Goal: Task Accomplishment & Management: Manage account settings

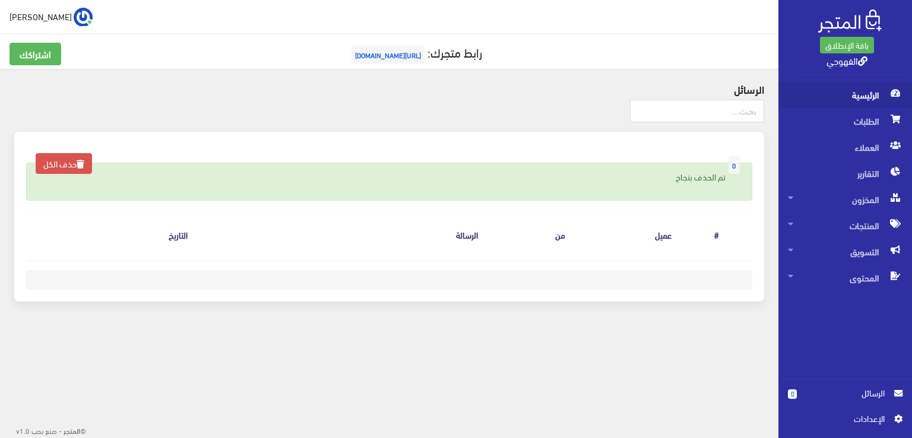
click at [874, 93] on span "الرئيسية" at bounding box center [845, 95] width 115 height 26
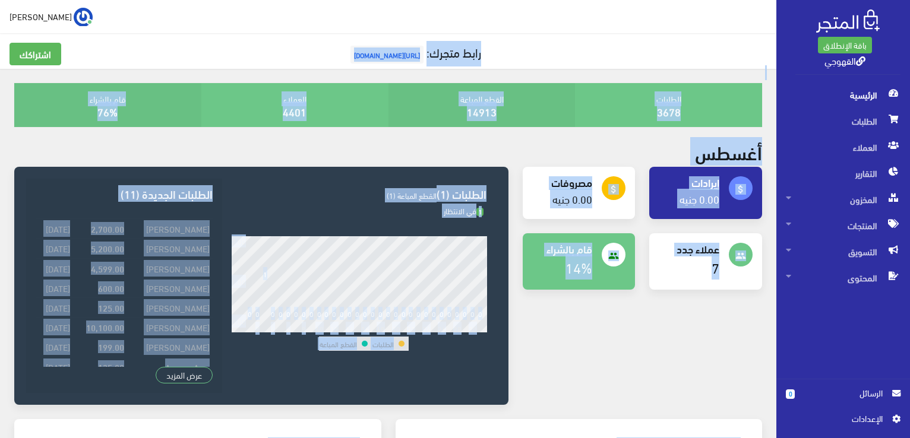
click at [724, 328] on div "attach_money إيرادات 0.00 جنيه attach_money مصروفات" at bounding box center [642, 293] width 254 height 252
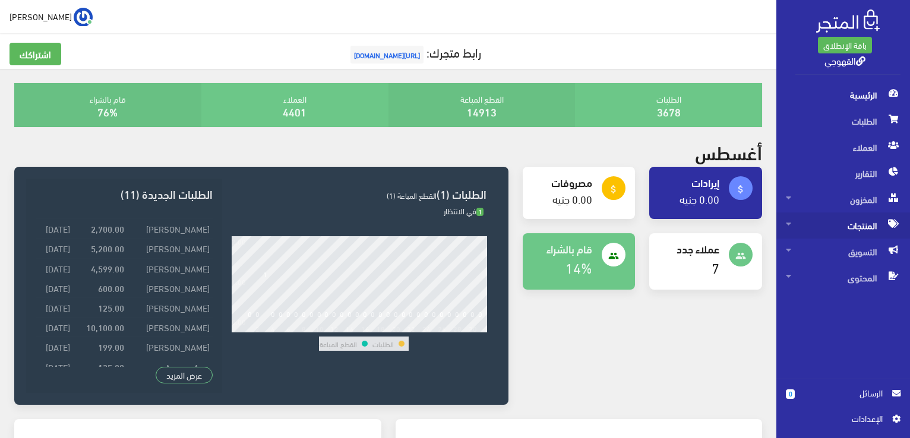
click at [867, 226] on span "المنتجات" at bounding box center [843, 226] width 115 height 26
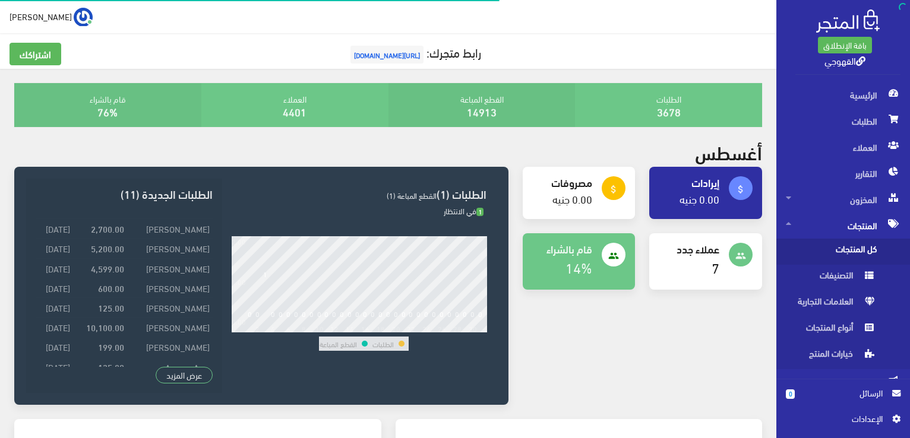
click at [865, 249] on span "كل المنتجات" at bounding box center [831, 252] width 90 height 26
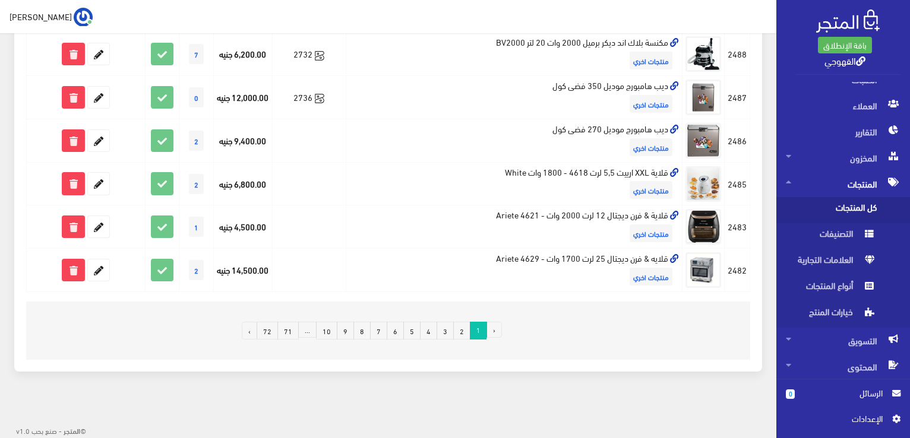
scroll to position [823, 0]
click at [387, 333] on link "7" at bounding box center [378, 331] width 17 height 18
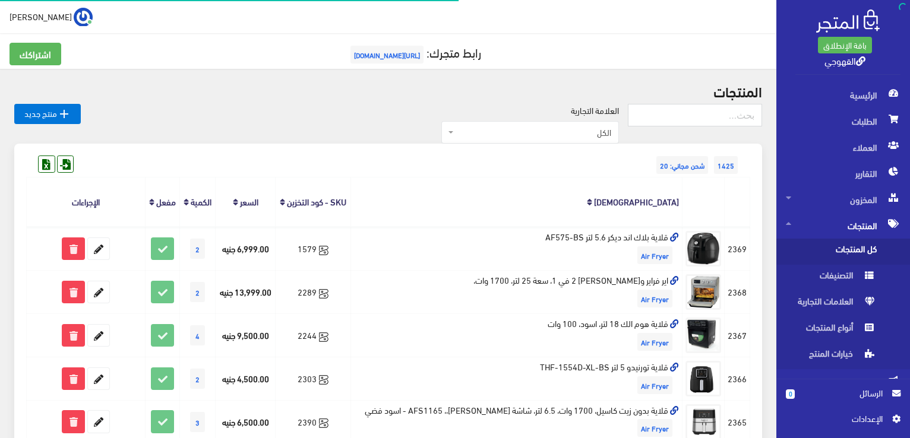
click at [551, 198] on th "[DEMOGRAPHIC_DATA]" at bounding box center [516, 202] width 331 height 49
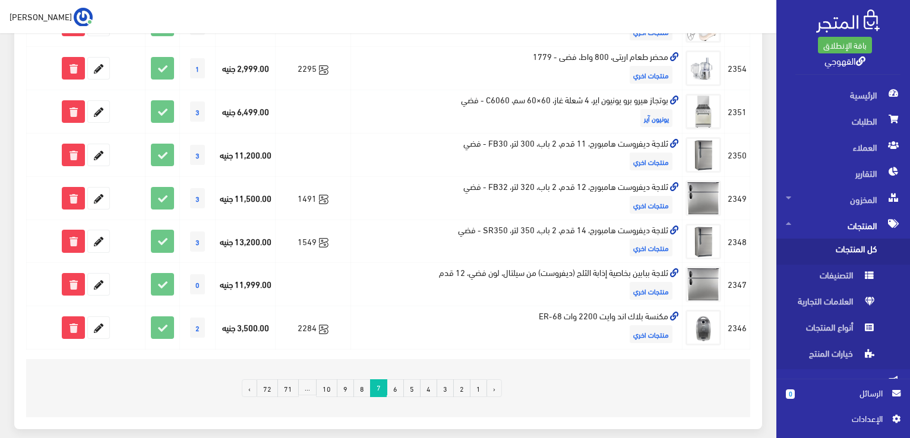
scroll to position [798, 0]
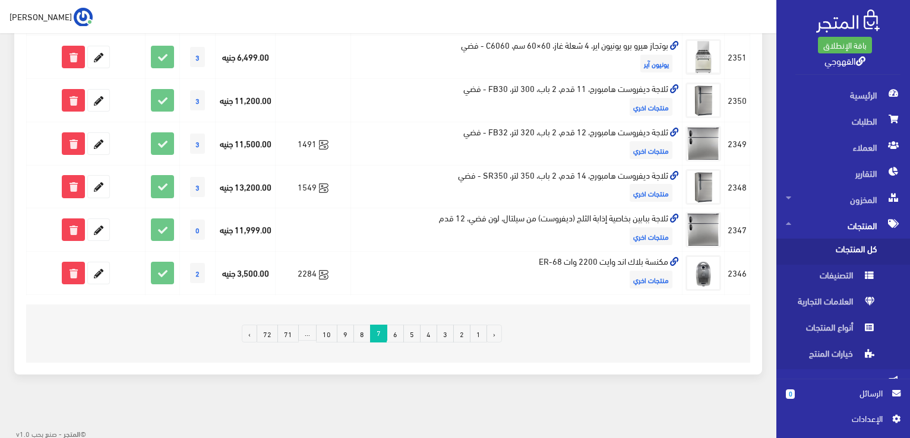
click at [330, 330] on link "10" at bounding box center [326, 334] width 21 height 18
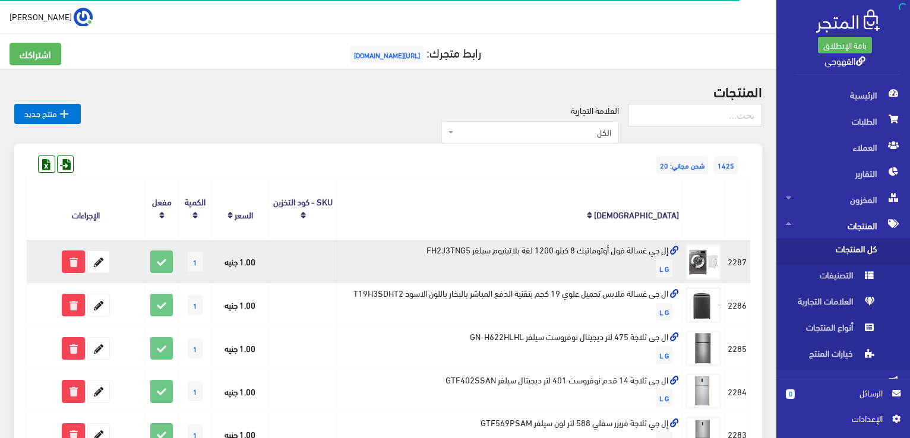
click at [559, 248] on td "إل جي غسالة فول أوتوماتيك 8 كيلو 1200 لفة بلاتينيوم سيلفر FH2J3TNG5 L G" at bounding box center [509, 261] width 345 height 43
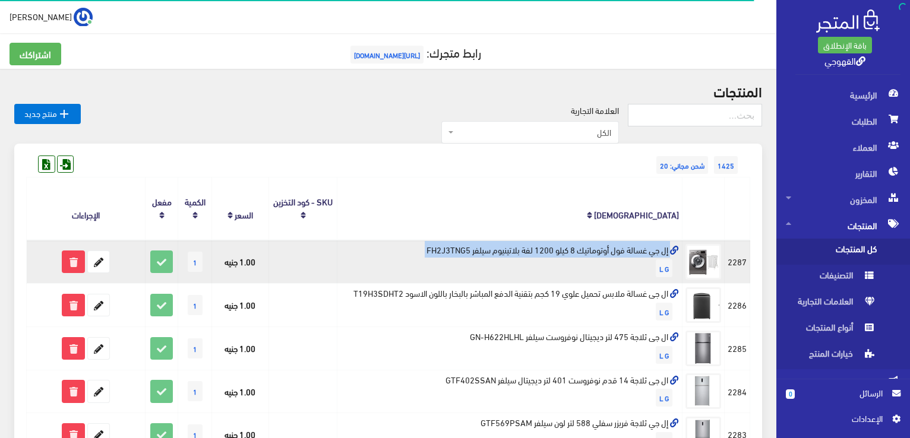
click at [559, 248] on td "إل جي غسالة فول أوتوماتيك 8 كيلو 1200 لفة بلاتينيوم سيلفر FH2J3TNG5 L G" at bounding box center [509, 261] width 345 height 43
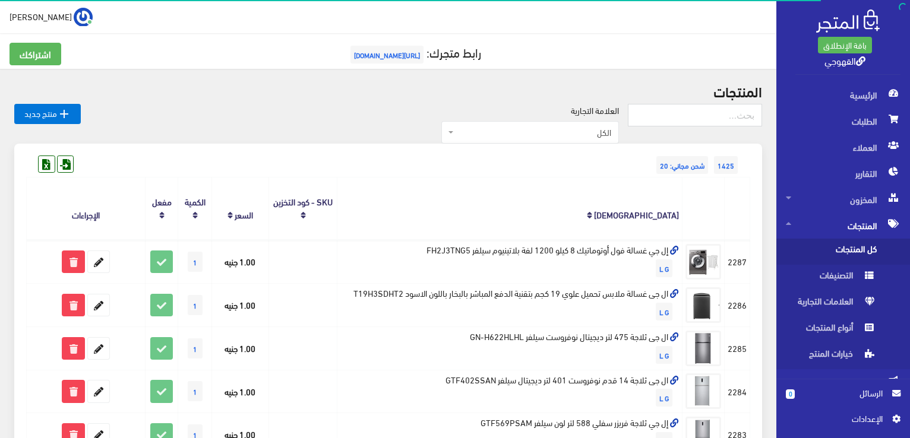
click at [568, 210] on th "[DEMOGRAPHIC_DATA]" at bounding box center [509, 209] width 345 height 62
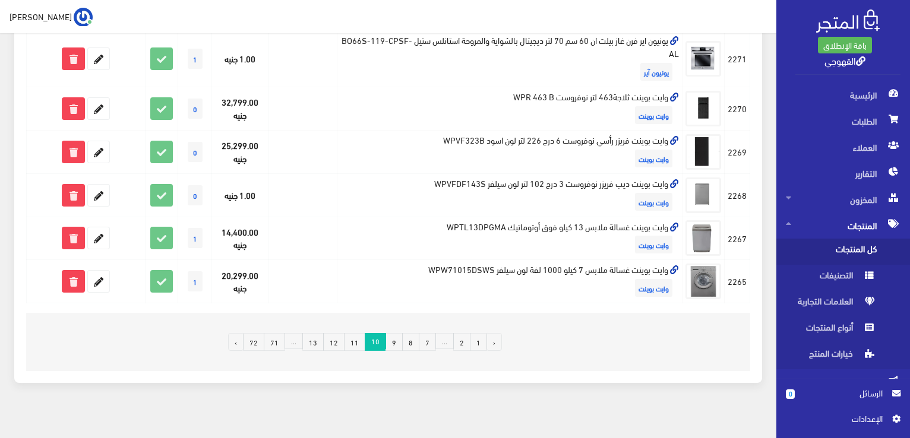
scroll to position [849, 0]
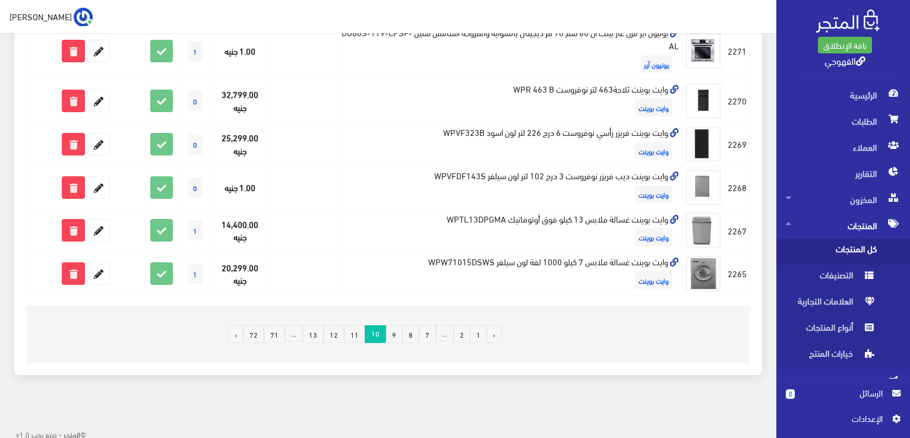
click at [403, 336] on link "9" at bounding box center [393, 334] width 17 height 18
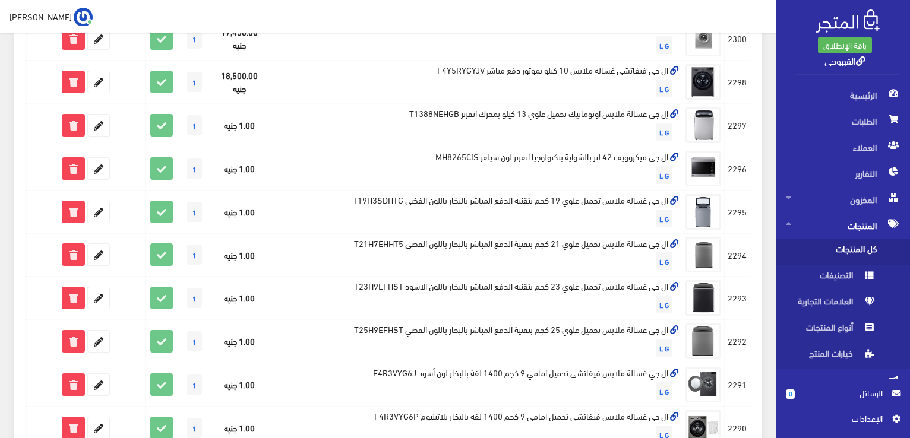
scroll to position [618, 0]
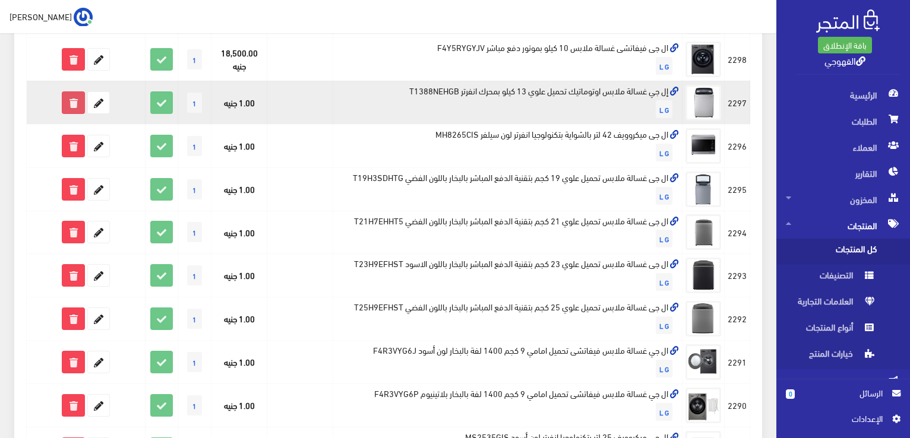
click at [76, 100] on icon at bounding box center [72, 102] width 21 height 21
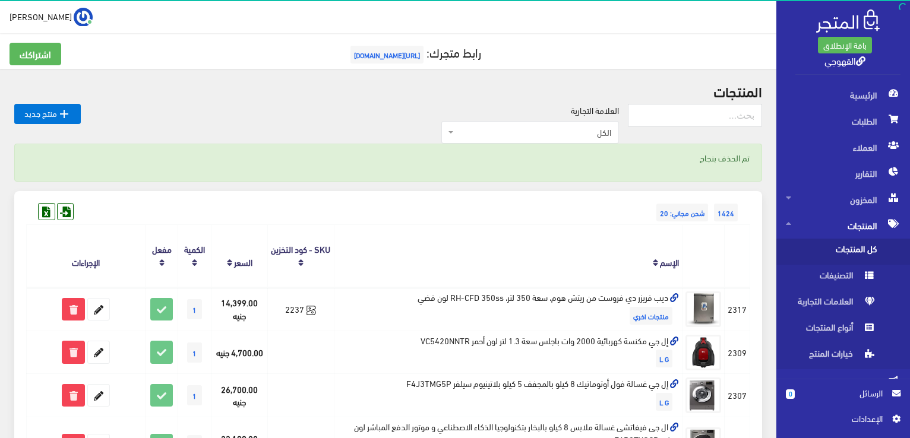
click at [224, 206] on div "1424 شحن مجاني: 20" at bounding box center [388, 200] width 724 height 19
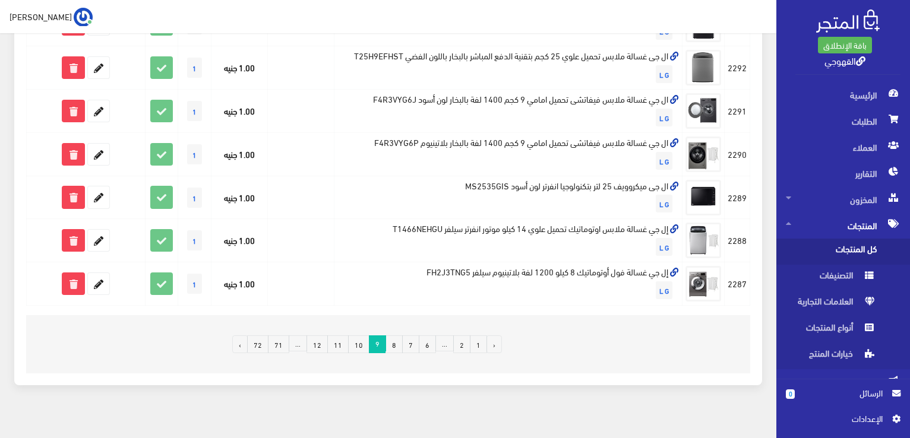
scroll to position [883, 0]
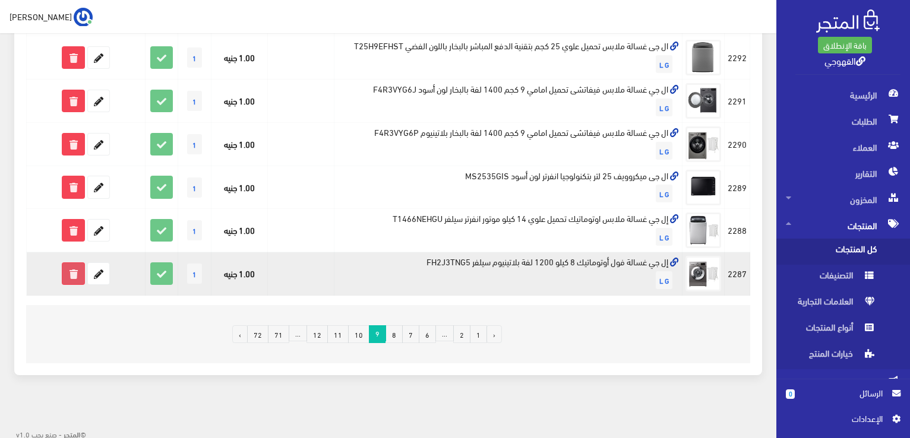
click at [78, 274] on icon at bounding box center [72, 273] width 21 height 21
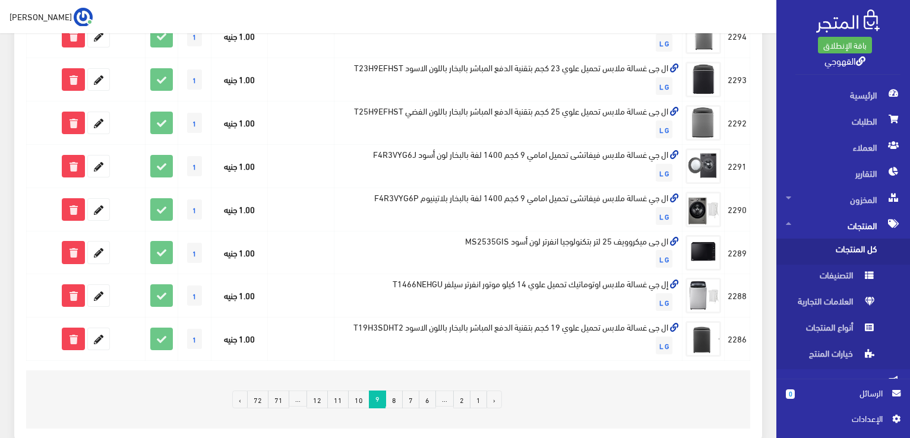
scroll to position [855, 0]
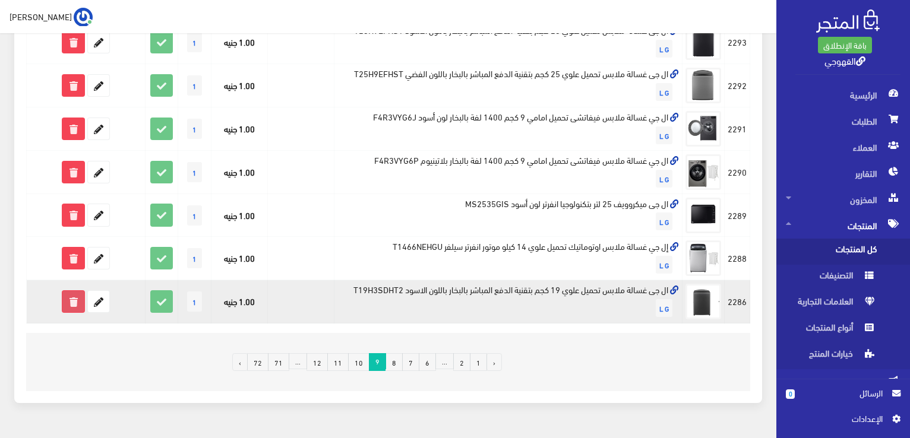
click at [83, 299] on icon at bounding box center [72, 301] width 21 height 21
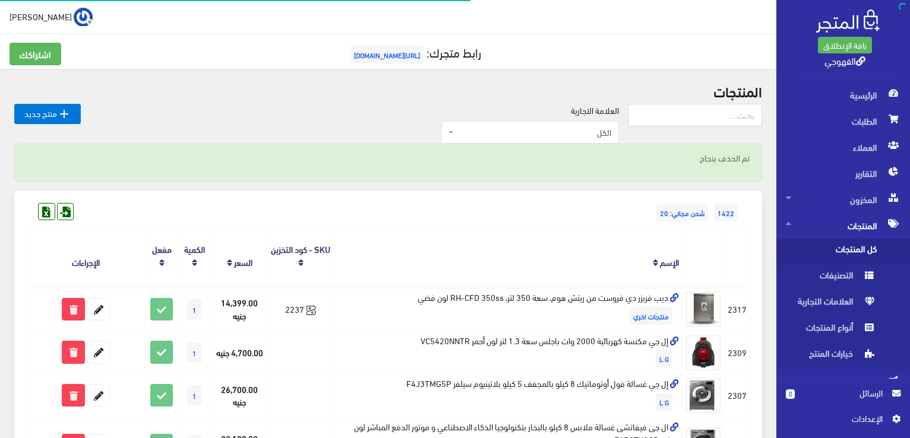
click at [64, 280] on th "الإجراءات" at bounding box center [86, 256] width 119 height 62
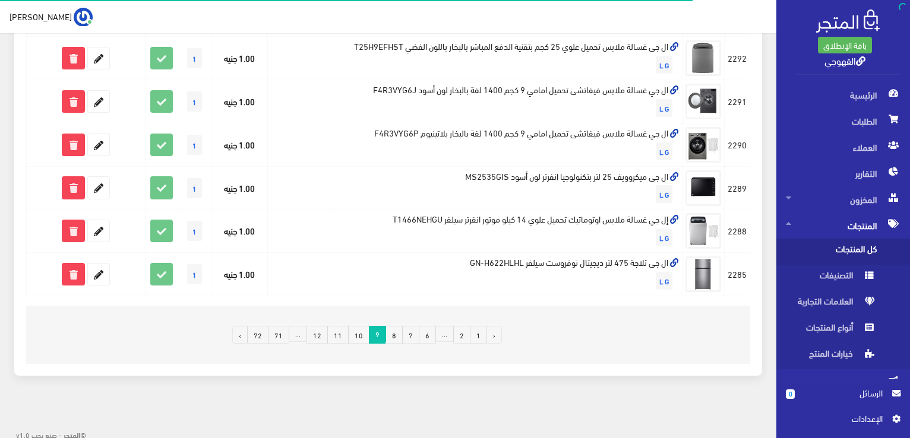
scroll to position [883, 0]
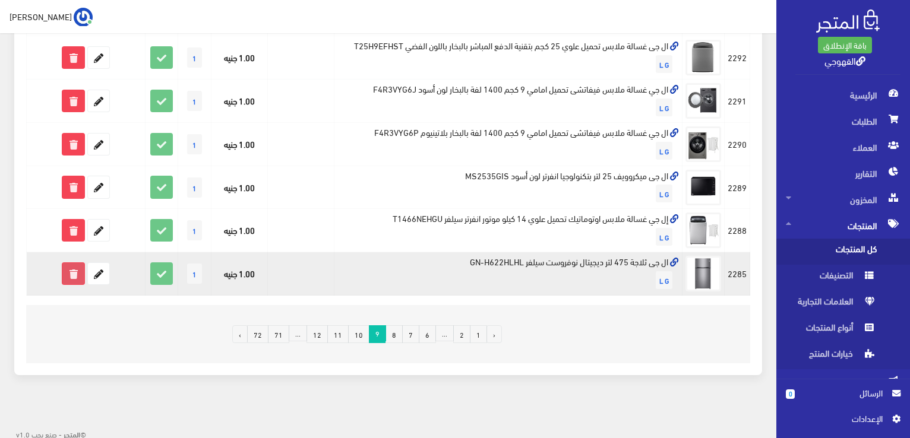
click at [67, 277] on icon at bounding box center [72, 273] width 21 height 21
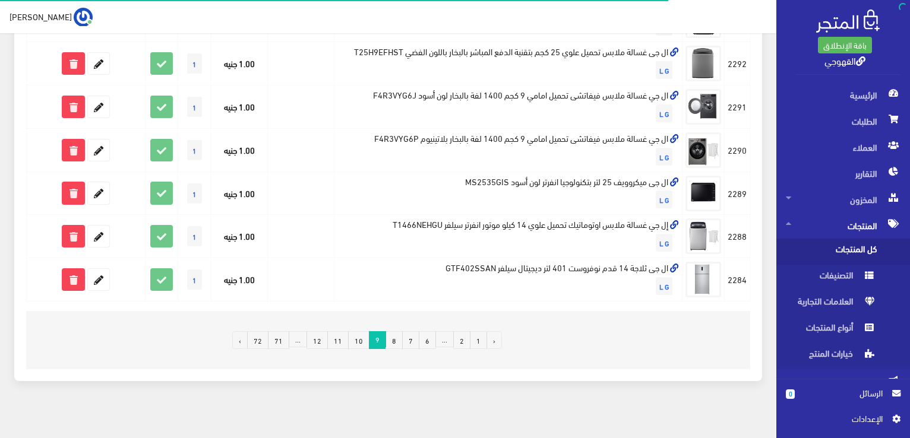
scroll to position [883, 0]
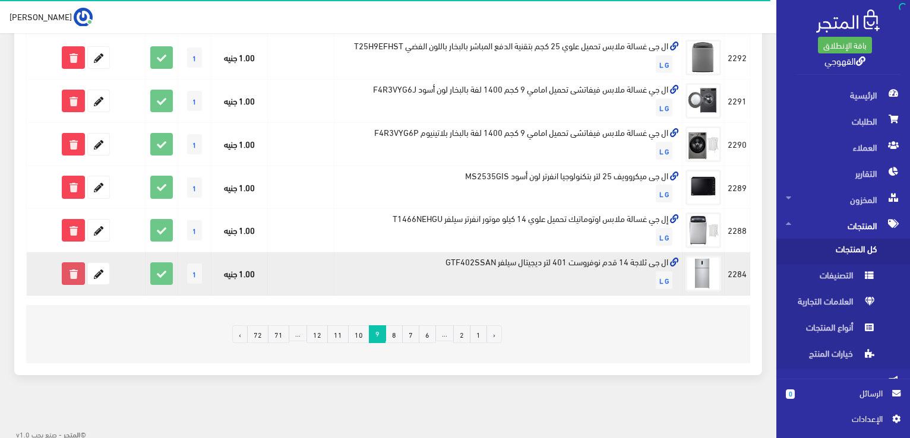
click at [74, 276] on icon at bounding box center [72, 273] width 21 height 21
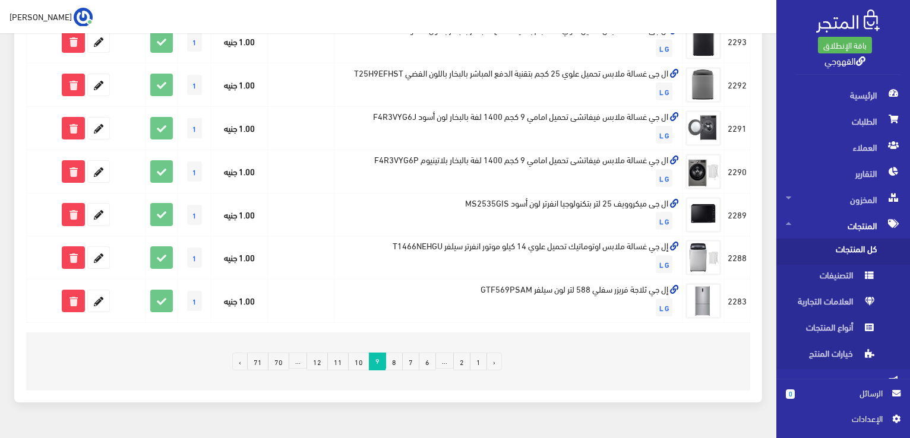
scroll to position [883, 0]
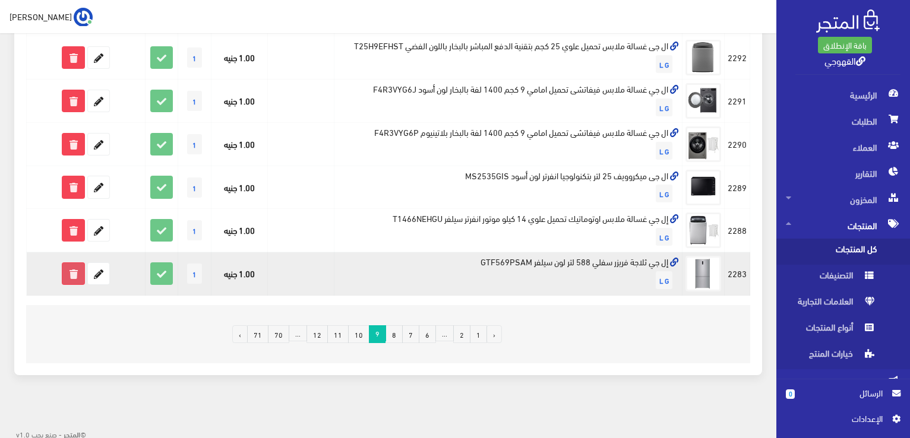
click at [78, 273] on icon at bounding box center [72, 273] width 21 height 21
click at [82, 273] on icon at bounding box center [72, 273] width 21 height 21
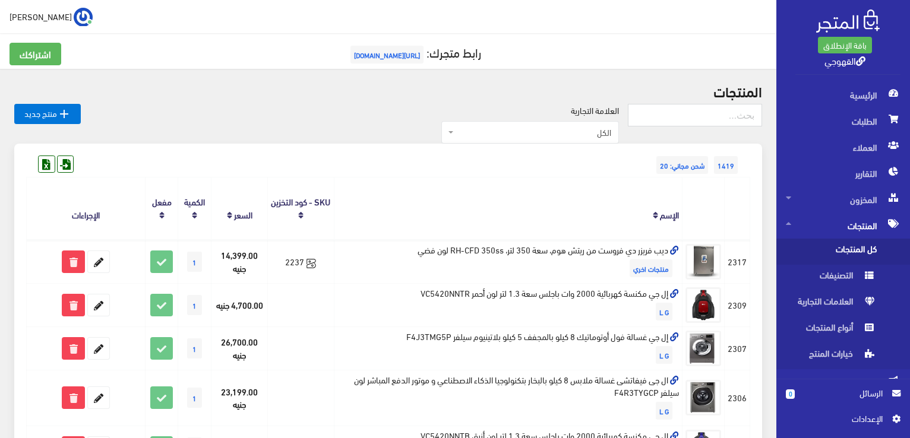
scroll to position [836, 0]
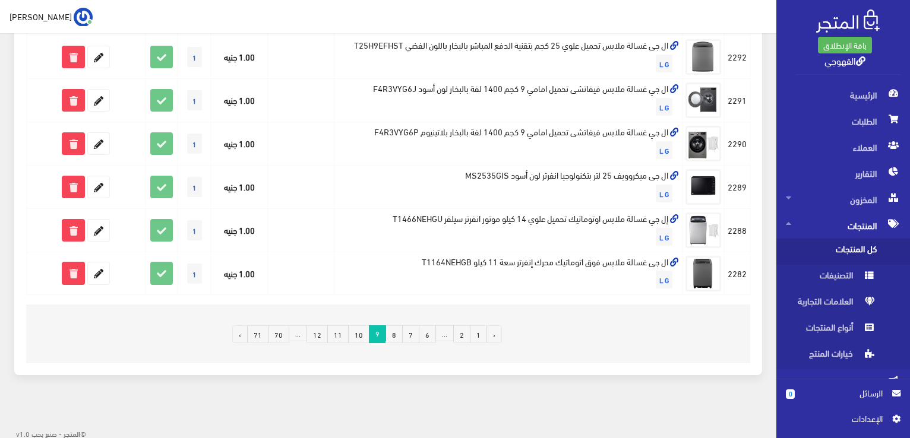
click at [596, 165] on td "ال جى ميكروويف 25 لتر بتكنولوجيا انفرتر لون أسود MS2535GIS L G" at bounding box center [508, 186] width 348 height 43
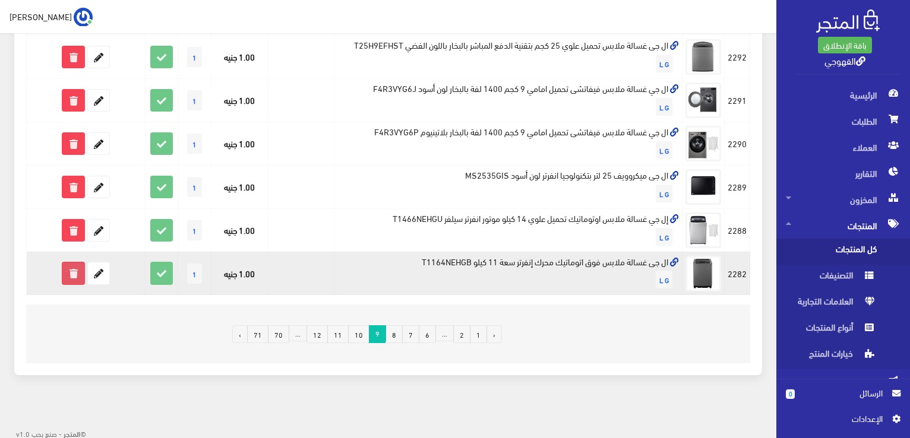
click at [81, 276] on icon at bounding box center [72, 272] width 21 height 21
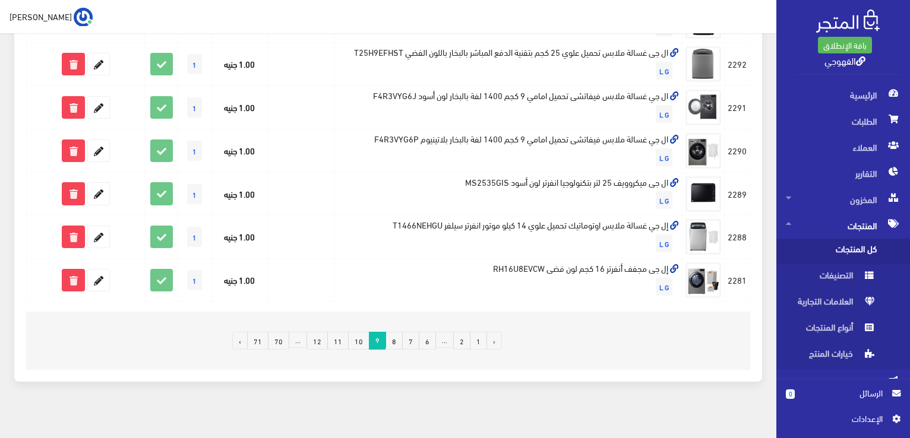
scroll to position [883, 0]
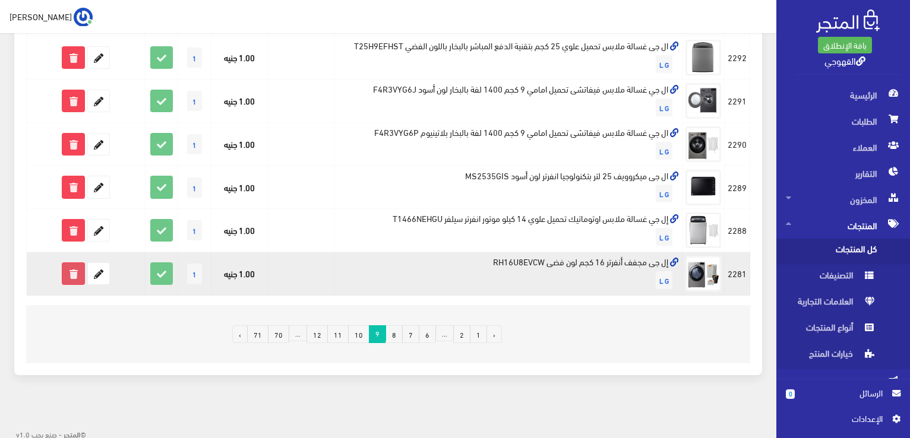
click at [72, 279] on icon at bounding box center [72, 273] width 21 height 21
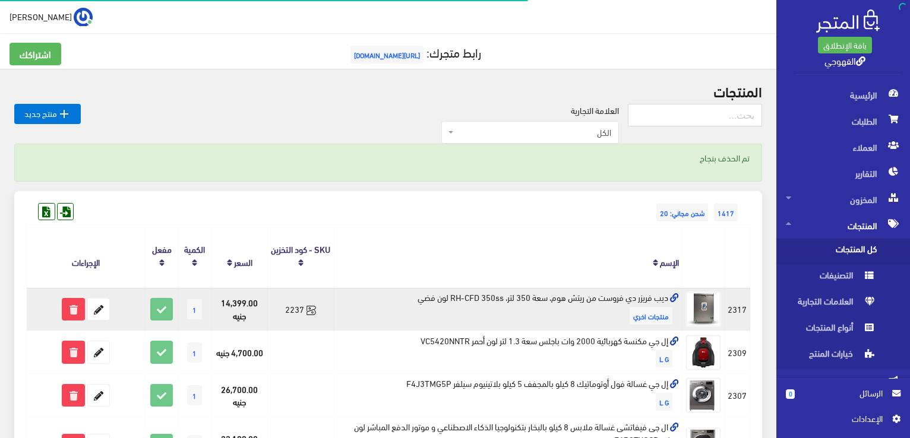
click at [61, 316] on form at bounding box center [86, 309] width 112 height 23
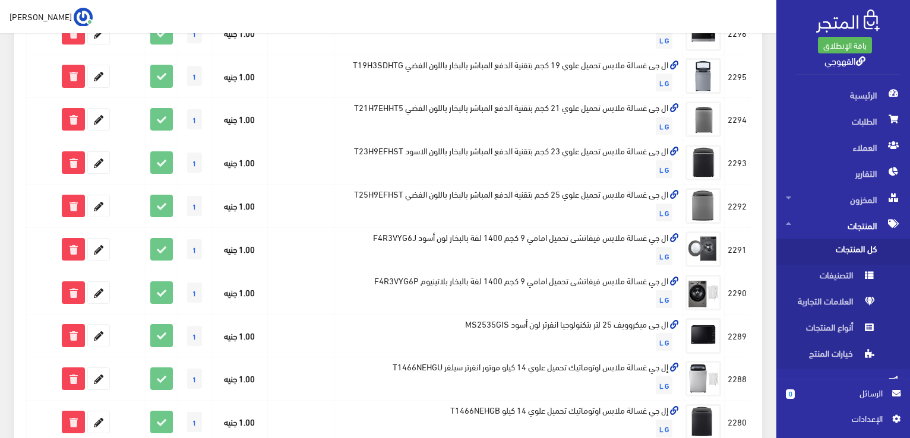
scroll to position [622, 0]
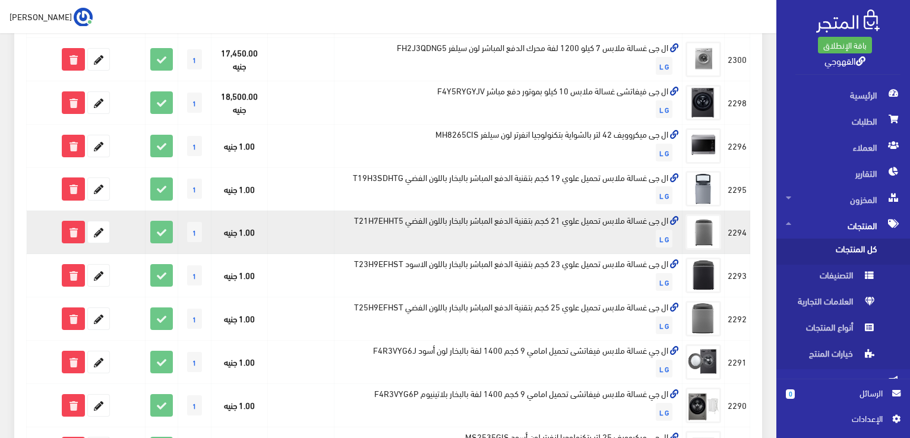
click at [476, 219] on td "ال جى غسالة ملابس تحميل علوي 21 كجم بتقنية الدفع المباشر بالبخار باللون الفضي T…" at bounding box center [508, 232] width 348 height 43
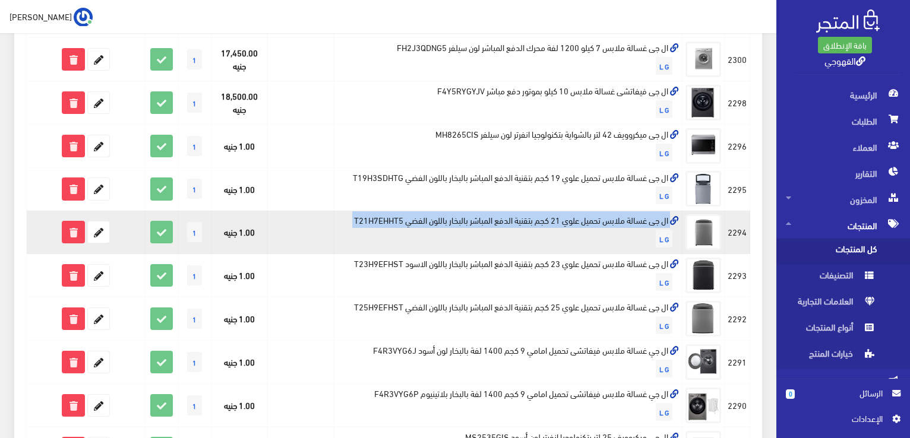
click at [476, 219] on td "ال جى غسالة ملابس تحميل علوي 21 كجم بتقنية الدفع المباشر بالبخار باللون الفضي T…" at bounding box center [508, 232] width 348 height 43
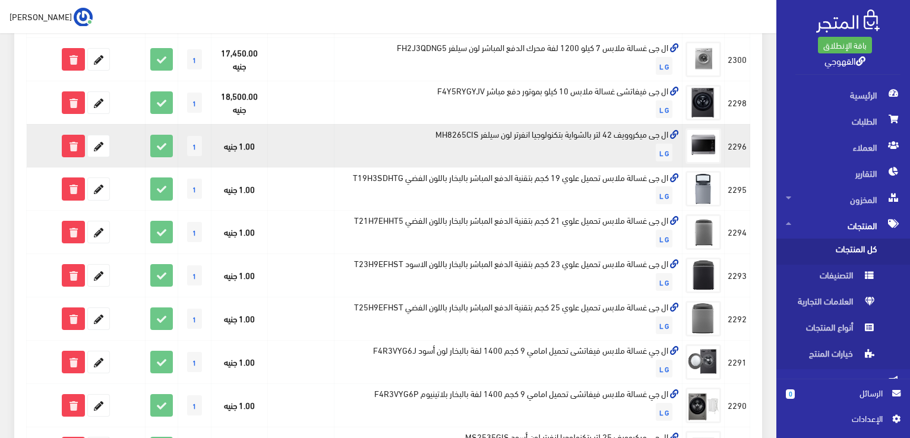
click at [492, 137] on td "ال جى ميكروويف 42 لتر بالشواية بتكنولوجيا انفرتر لون سيلفر MH8265CIS L G" at bounding box center [508, 145] width 348 height 43
drag, startPoint x: 492, startPoint y: 137, endPoint x: 484, endPoint y: 141, distance: 8.5
click at [484, 141] on td "ال جى ميكروويف 42 لتر بالشواية بتكنولوجيا انفرتر لون سيلفر MH8265CIS L G" at bounding box center [508, 145] width 348 height 43
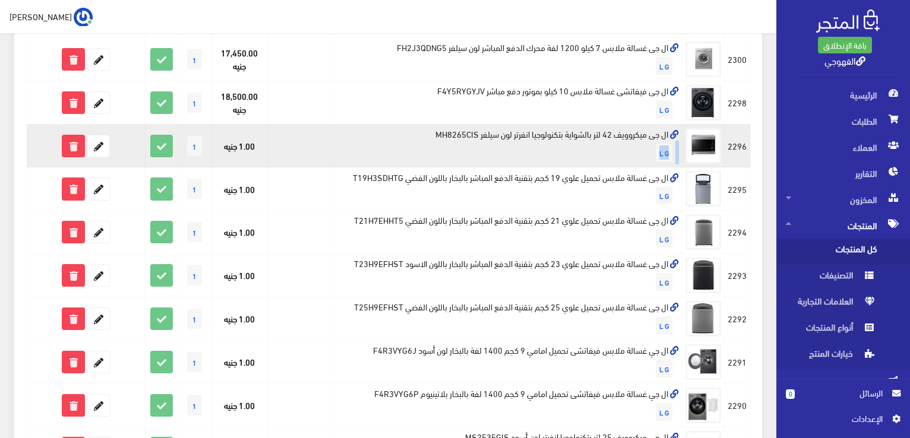
click at [484, 141] on td "ال جى ميكروويف 42 لتر بالشواية بتكنولوجيا انفرتر لون سيلفر MH8265CIS L G" at bounding box center [508, 145] width 348 height 43
click at [485, 132] on td "ال جى ميكروويف 42 لتر بالشواية بتكنولوجيا انفرتر لون سيلفر MH8265CIS L G" at bounding box center [508, 145] width 348 height 43
copy td "ال جى ميكروويف 42 لتر بالشواية بتكنولوجيا انفرتر لون سيلفر MH8265CIS"
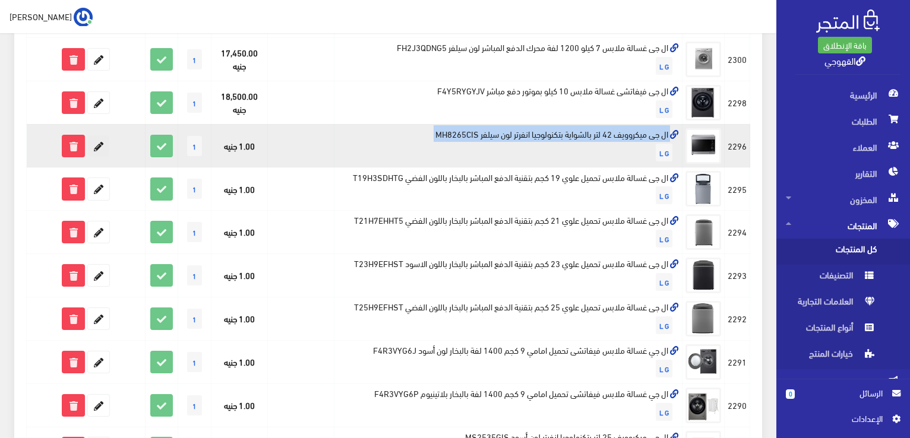
click at [102, 143] on icon at bounding box center [98, 145] width 21 height 21
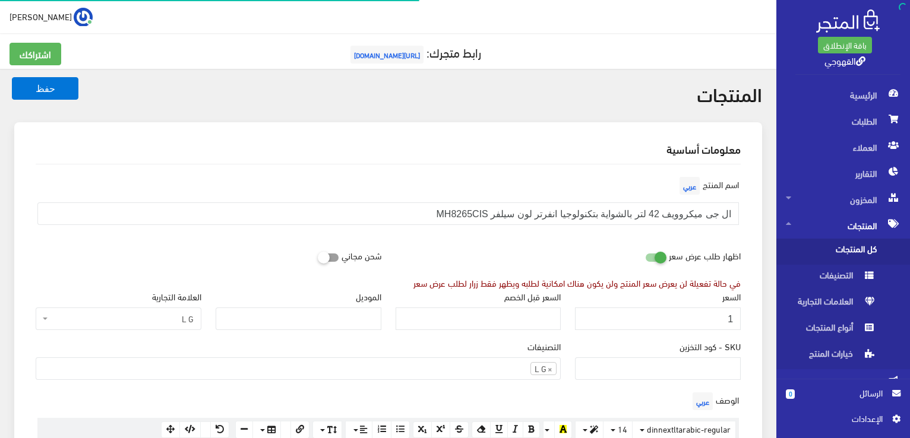
scroll to position [483, 0]
click at [634, 318] on input "1" at bounding box center [658, 319] width 166 height 23
type input "8999"
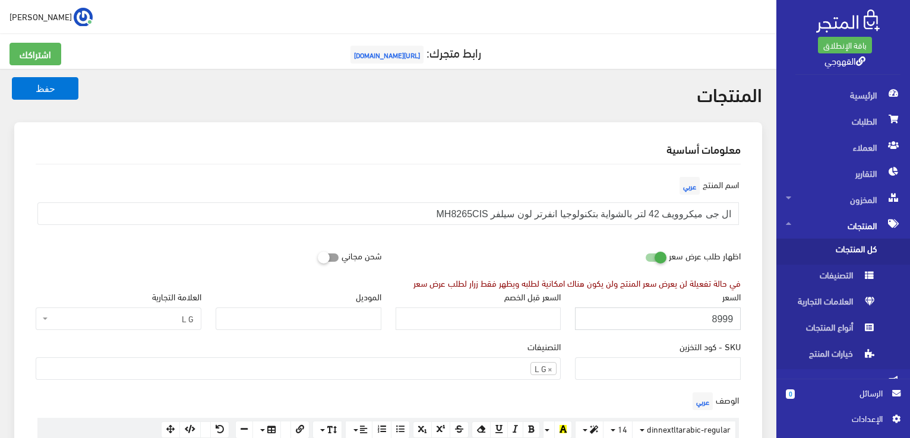
click at [12, 77] on button "حفظ" at bounding box center [45, 88] width 67 height 23
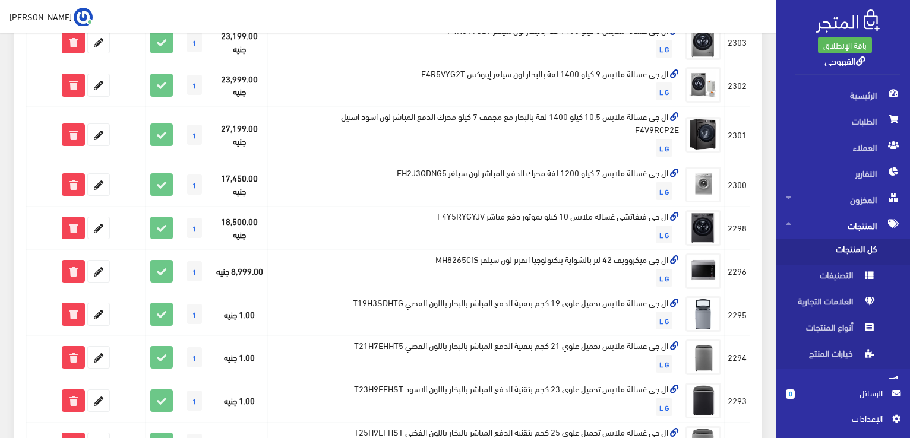
scroll to position [499, 0]
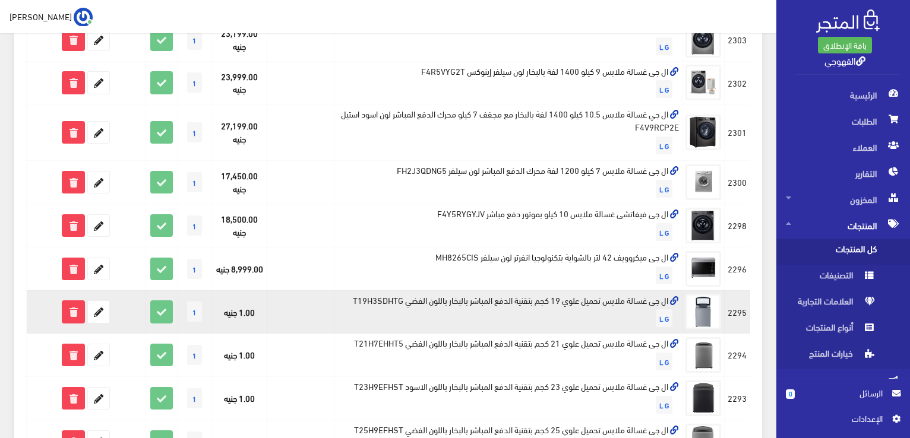
click at [596, 301] on td "ال جى غسالة ملابس تحميل علوي 19 كجم بتقنية الدفع المباشر بالبخار باللون الفضي T…" at bounding box center [508, 311] width 348 height 43
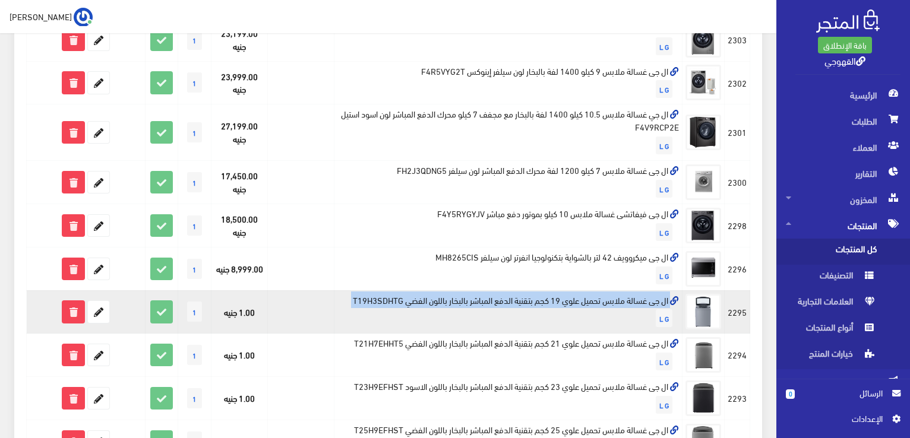
click at [596, 301] on td "ال جى غسالة ملابس تحميل علوي 19 كجم بتقنية الدفع المباشر بالبخار باللون الفضي T…" at bounding box center [508, 311] width 348 height 43
copy td "ال جى غسالة ملابس تحميل علوي 19 كجم بتقنية الدفع المباشر بالبخار باللون الفضي T…"
click at [97, 309] on icon at bounding box center [98, 311] width 21 height 21
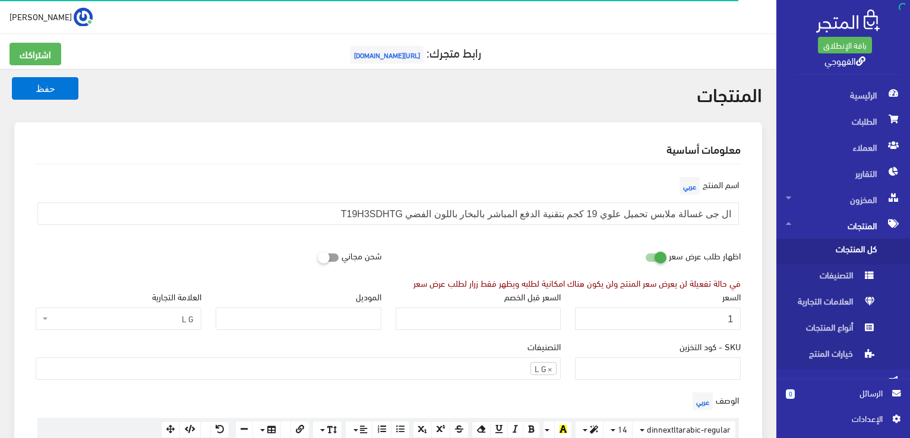
scroll to position [483, 0]
click at [715, 312] on input "1" at bounding box center [658, 319] width 166 height 23
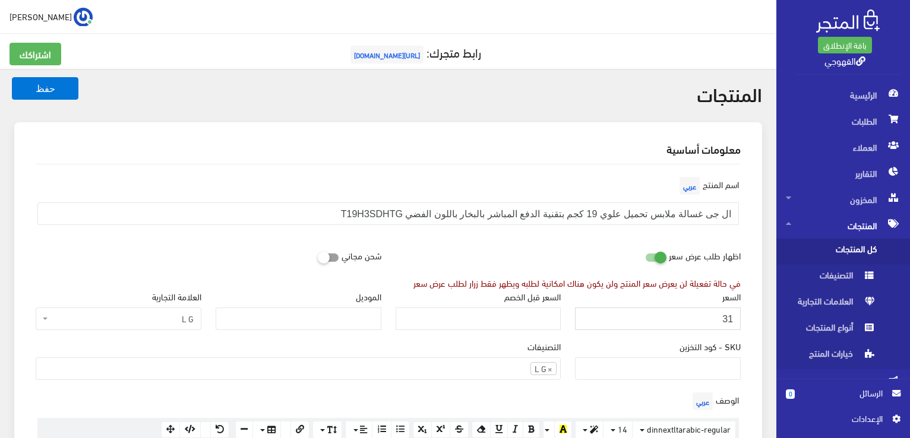
click at [715, 321] on input "31" at bounding box center [658, 319] width 166 height 23
type input "32999"
click at [12, 77] on button "حفظ" at bounding box center [45, 88] width 67 height 23
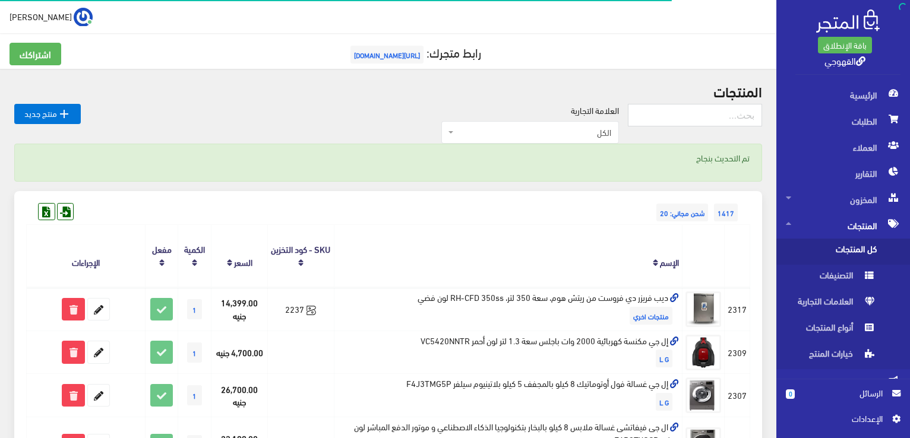
click at [504, 199] on div "1417 شحن مجاني: 20" at bounding box center [388, 200] width 724 height 19
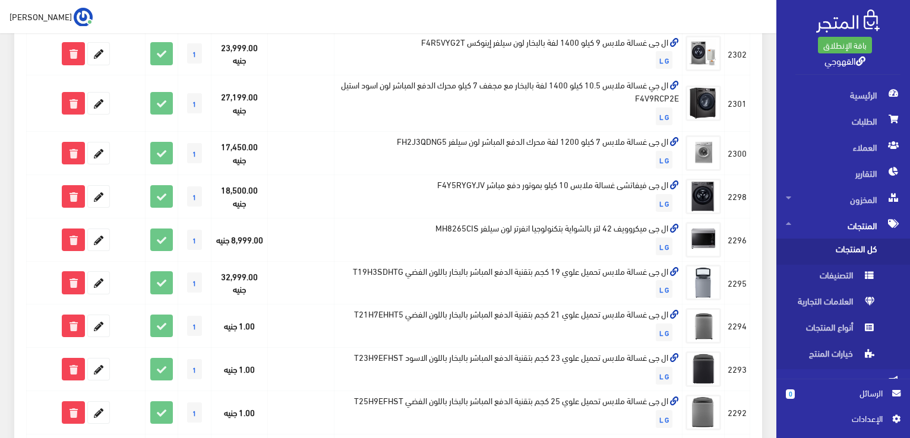
scroll to position [549, 0]
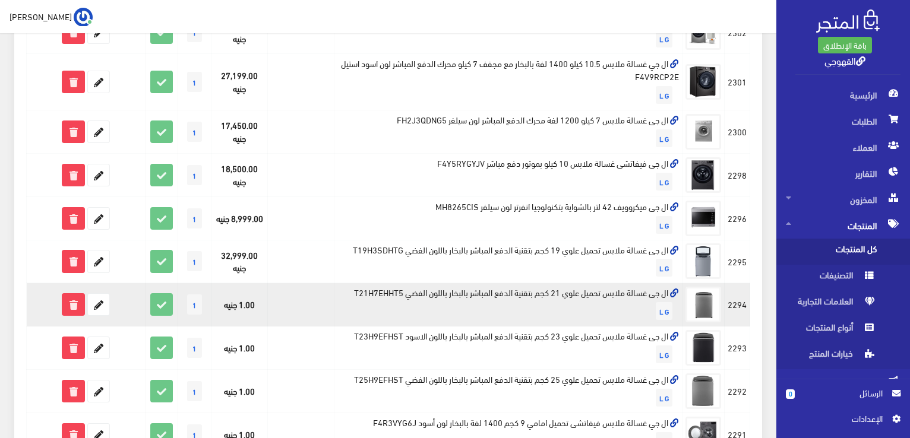
click at [482, 290] on td "ال جى غسالة ملابس تحميل علوي 21 كجم بتقنية الدفع المباشر بالبخار باللون الفضي T…" at bounding box center [508, 304] width 348 height 43
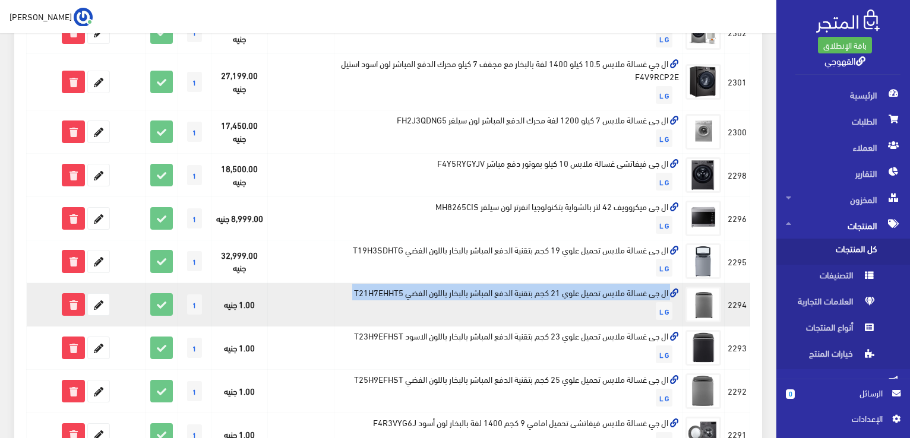
click at [482, 290] on td "ال جى غسالة ملابس تحميل علوي 21 كجم بتقنية الدفع المباشر بالبخار باللون الفضي T…" at bounding box center [508, 304] width 348 height 43
copy td "ال جى غسالة ملابس تحميل علوي 21 كجم بتقنية الدفع المباشر بالبخار باللون الفضي T…"
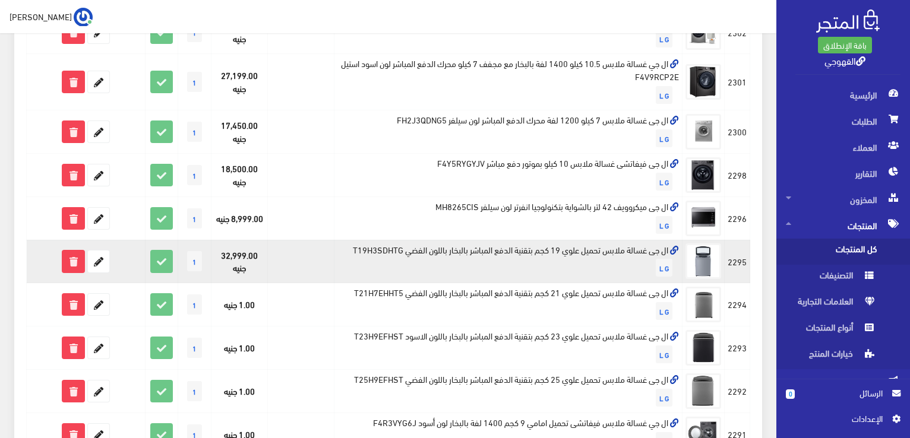
click at [230, 252] on td "32,999.00 جنيه" at bounding box center [239, 261] width 56 height 43
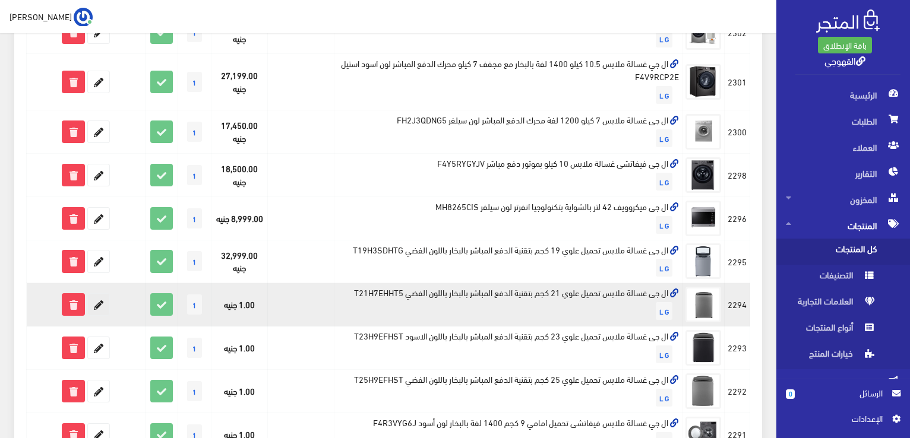
click at [97, 309] on icon at bounding box center [98, 304] width 21 height 21
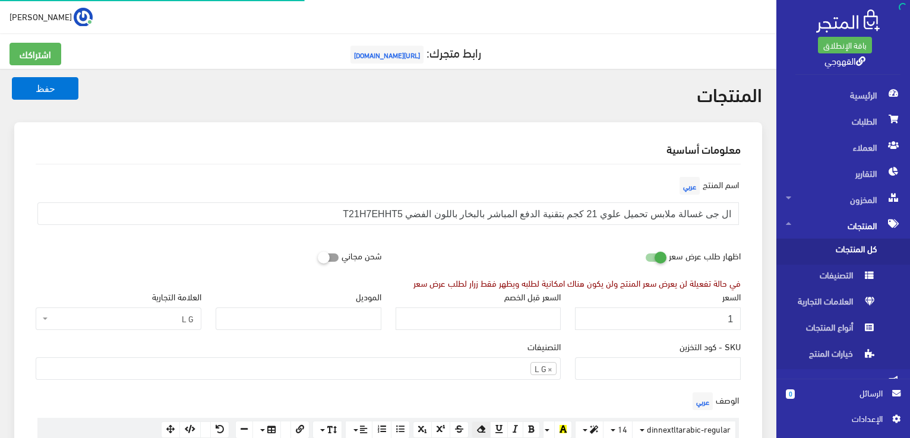
scroll to position [483, 0]
click at [701, 308] on input "1" at bounding box center [658, 319] width 166 height 23
type input "33000"
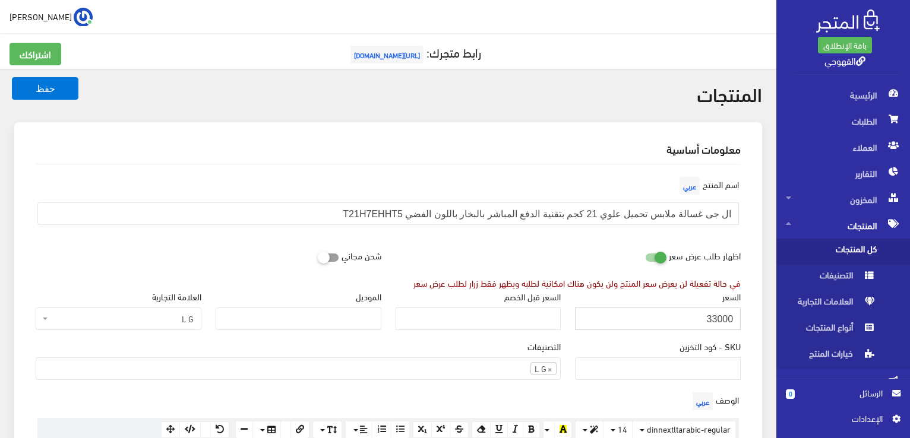
click at [12, 77] on button "حفظ" at bounding box center [45, 88] width 67 height 23
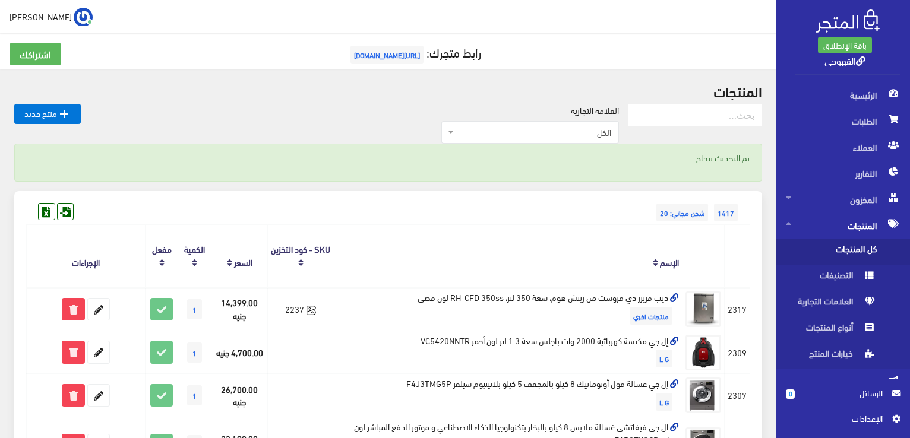
click at [441, 236] on th "الإسم" at bounding box center [508, 256] width 348 height 62
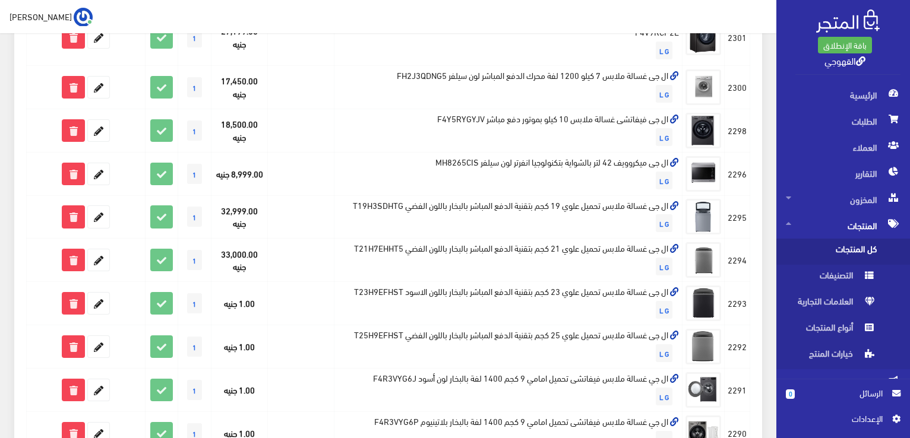
scroll to position [618, 0]
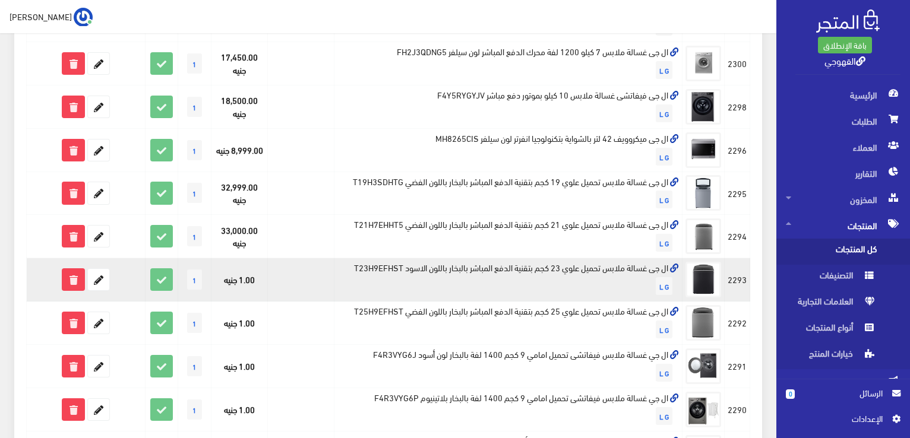
click at [470, 268] on td "ال جى غسالة ملابس تحميل علوي 23 كجم بتقنية الدفع المباشر بالبخار باللون الاسود …" at bounding box center [508, 279] width 348 height 43
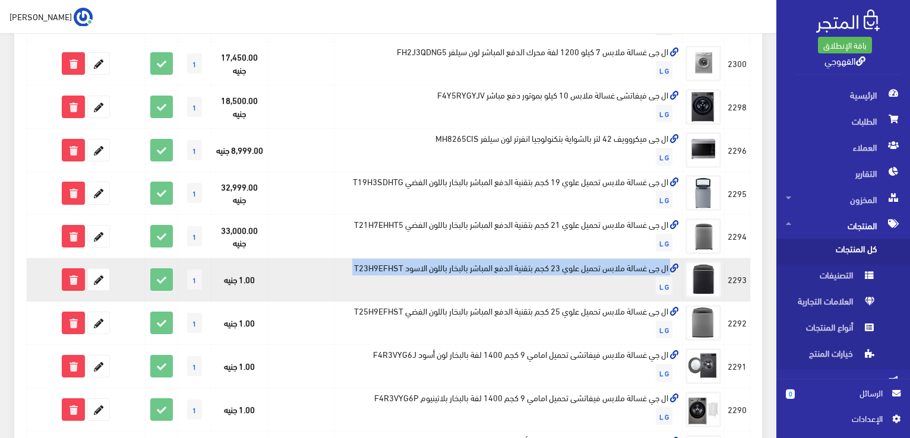
click at [470, 268] on td "ال جى غسالة ملابس تحميل علوي 23 كجم بتقنية الدفع المباشر بالبخار باللون الاسود …" at bounding box center [508, 279] width 348 height 43
copy td "ال جى غسالة ملابس تحميل علوي 23 كجم بتقنية الدفع المباشر بالبخار باللون الاسود …"
click at [102, 275] on icon at bounding box center [98, 279] width 21 height 21
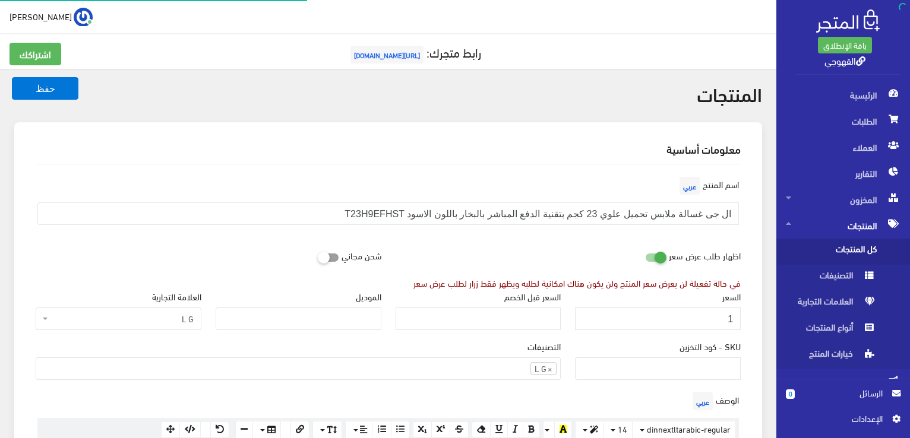
scroll to position [483, 0]
click at [730, 320] on input "1" at bounding box center [658, 319] width 166 height 23
type input "41900"
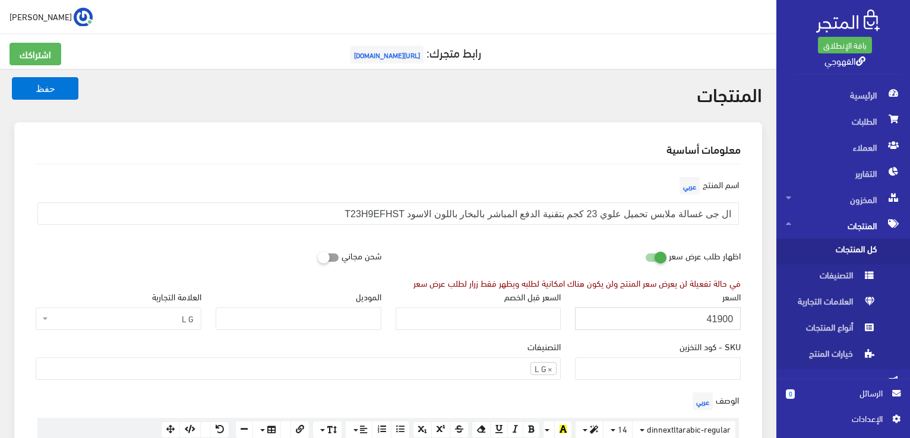
click at [12, 77] on button "حفظ" at bounding box center [45, 88] width 67 height 23
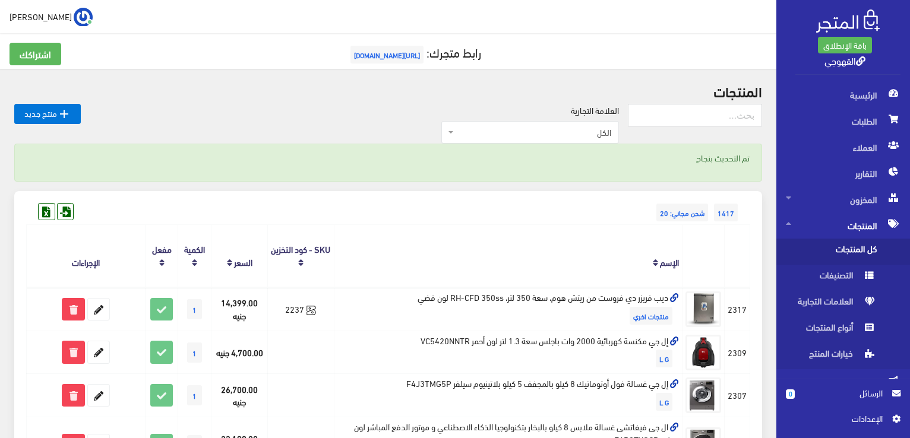
click at [658, 245] on th "الإسم" at bounding box center [508, 256] width 348 height 62
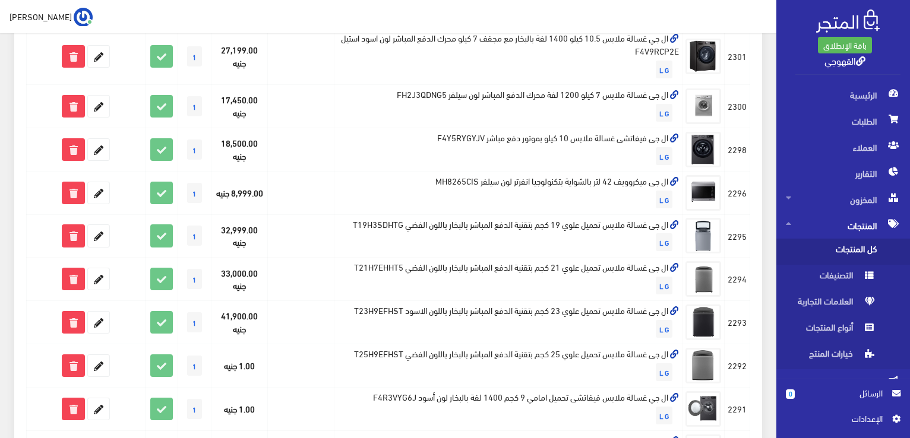
scroll to position [594, 0]
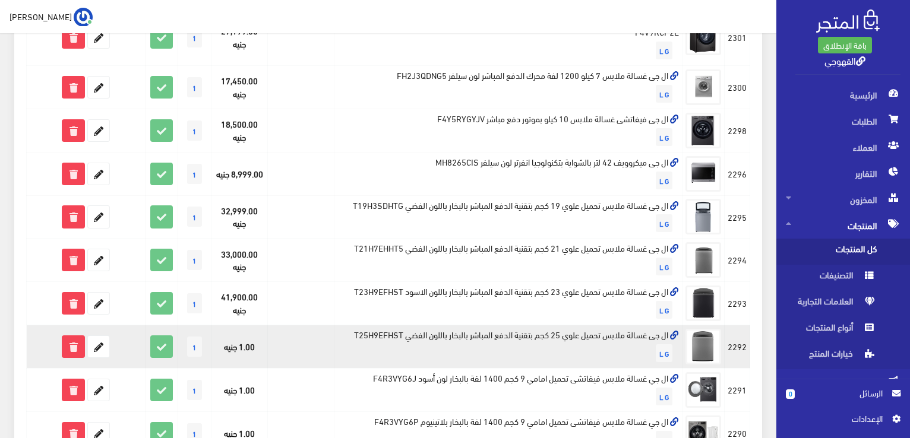
click at [660, 335] on td "ال جى غسالة ملابس تحميل علوي 25 كجم بتقنية الدفع المباشر بالبخار باللون الفضي T…" at bounding box center [508, 346] width 348 height 43
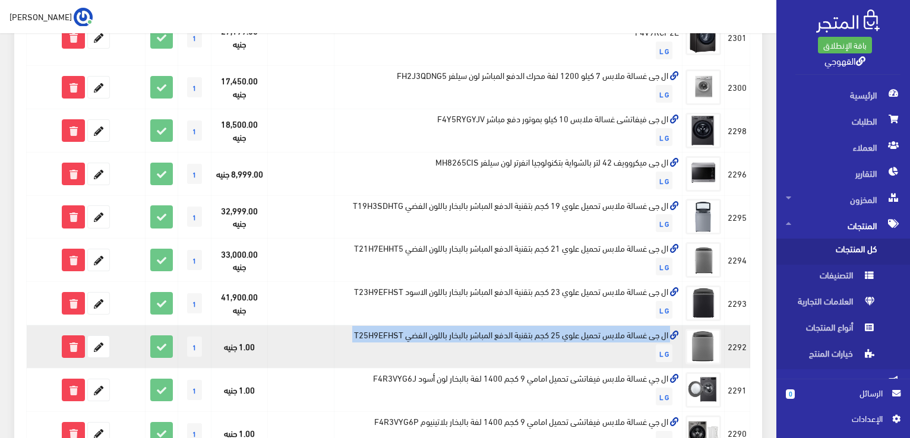
click at [660, 335] on td "ال جى غسالة ملابس تحميل علوي 25 كجم بتقنية الدفع المباشر بالبخار باللون الفضي T…" at bounding box center [508, 346] width 348 height 43
copy td "ال جى غسالة ملابس تحميل علوي 25 كجم بتقنية الدفع المباشر بالبخار باللون الفضي T…"
click at [102, 344] on icon at bounding box center [98, 346] width 21 height 21
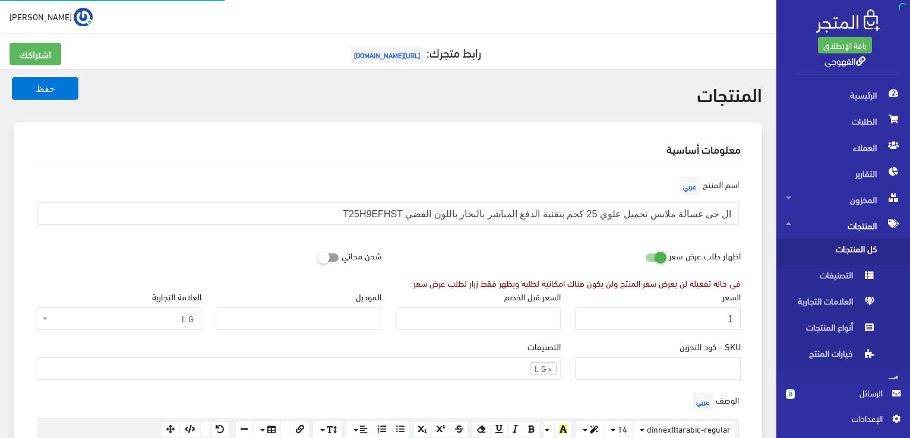
scroll to position [483, 0]
click at [620, 315] on input "1" at bounding box center [658, 319] width 166 height 23
type input "46999"
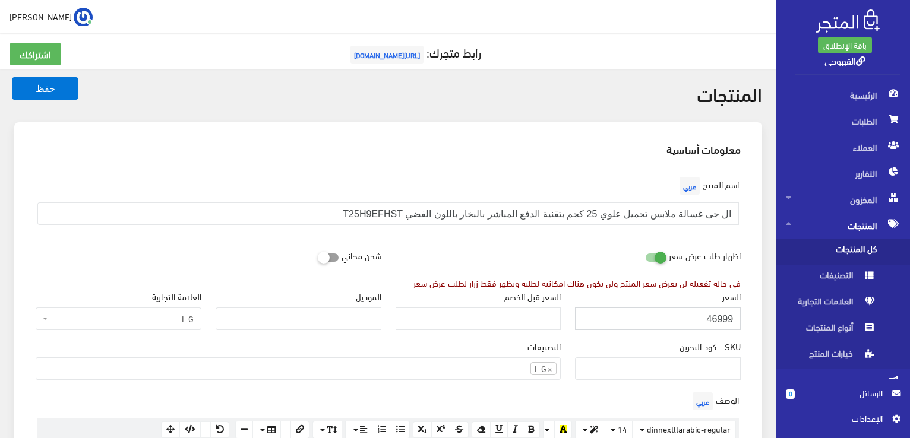
click at [12, 77] on button "حفظ" at bounding box center [45, 88] width 67 height 23
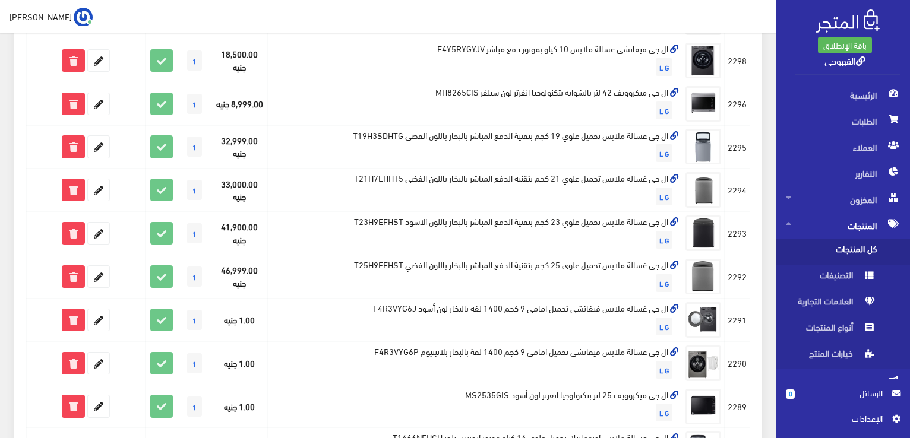
scroll to position [665, 0]
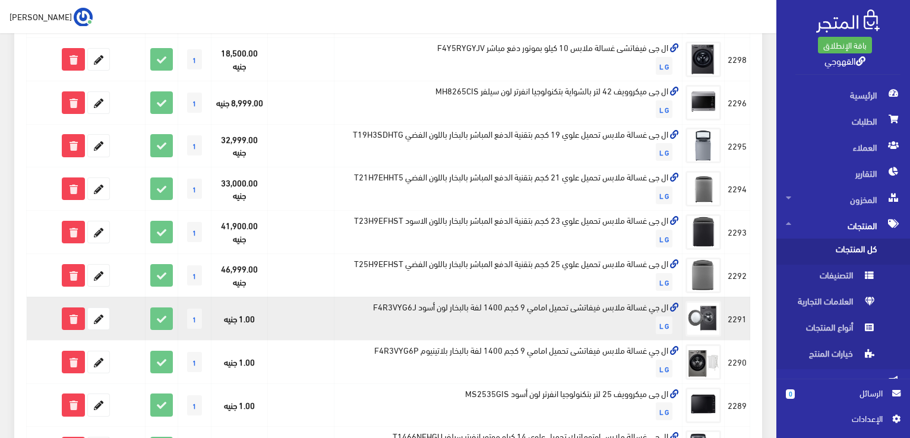
click at [623, 307] on td "ال جي غسالة ملابس فيفاتشى تحميل امامي 9 كجم 1400 لفة بالبخار لون أسود F4R3VYG6J…" at bounding box center [508, 318] width 348 height 43
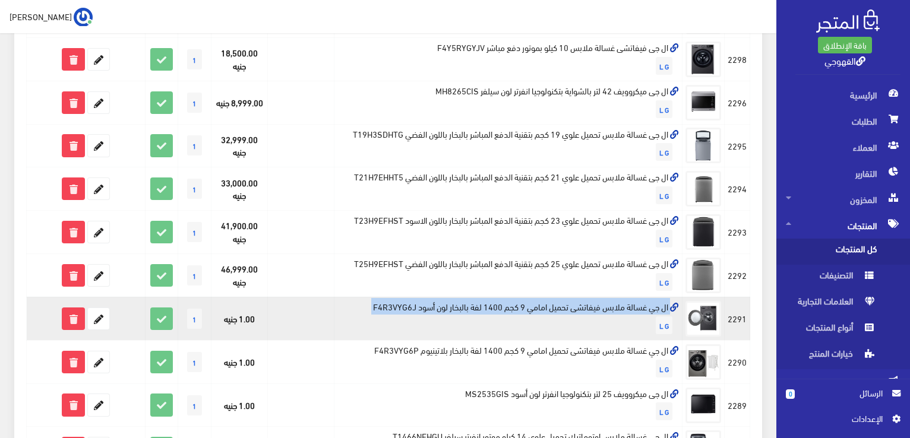
click at [623, 307] on td "ال جي غسالة ملابس فيفاتشى تحميل امامي 9 كجم 1400 لفة بالبخار لون أسود F4R3VYG6J…" at bounding box center [508, 318] width 348 height 43
copy td "ال جي غسالة ملابس فيفاتشى تحميل امامي 9 كجم 1400 لفة بالبخار لون أسود F4R3VYG6J"
click at [623, 307] on td "ال جي غسالة ملابس فيفاتشى تحميل امامي 9 كجم 1400 لفة بالبخار لون أسود F4R3VYG6J…" at bounding box center [508, 318] width 348 height 43
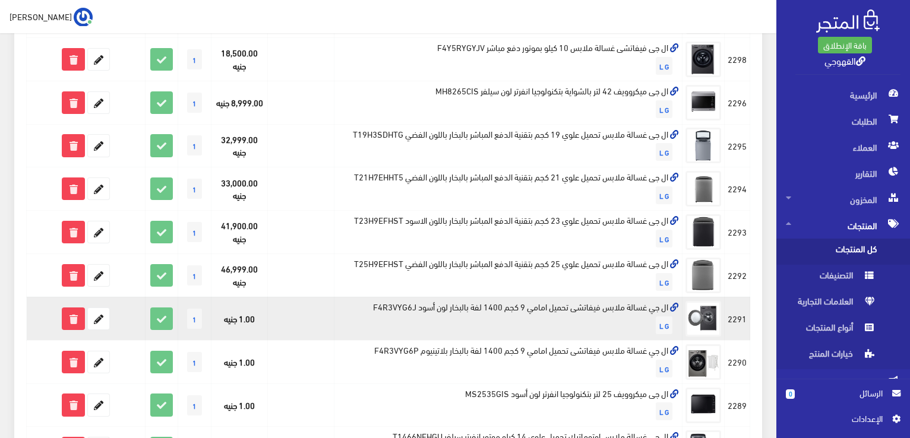
click at [623, 307] on td "ال جي غسالة ملابس فيفاتشى تحميل امامي 9 كجم 1400 لفة بالبخار لون أسود F4R3VYG6J…" at bounding box center [508, 318] width 348 height 43
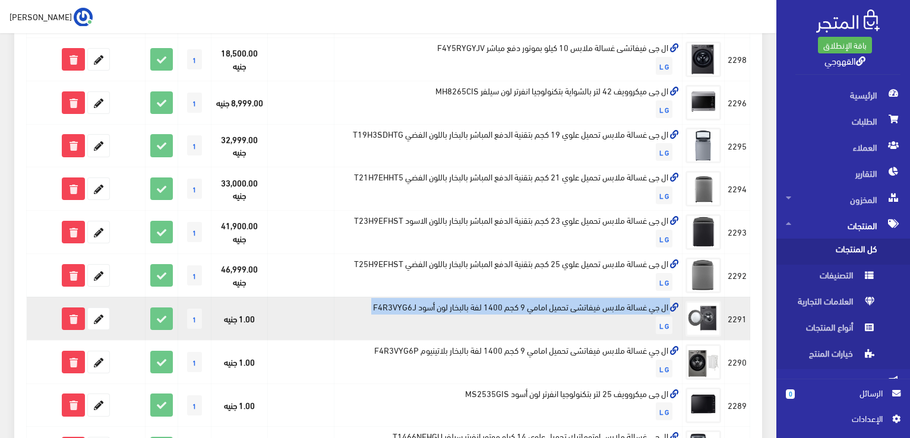
click at [623, 307] on td "ال جي غسالة ملابس فيفاتشى تحميل امامي 9 كجم 1400 لفة بالبخار لون أسود F4R3VYG6J…" at bounding box center [508, 318] width 348 height 43
copy td "ال جي غسالة ملابس فيفاتشى تحميل امامي 9 كجم 1400 لفة بالبخار لون أسود F4R3VYG6J"
click at [623, 307] on td "ال جي غسالة ملابس فيفاتشى تحميل امامي 9 كجم 1400 لفة بالبخار لون أسود F4R3VYG6J…" at bounding box center [508, 318] width 348 height 43
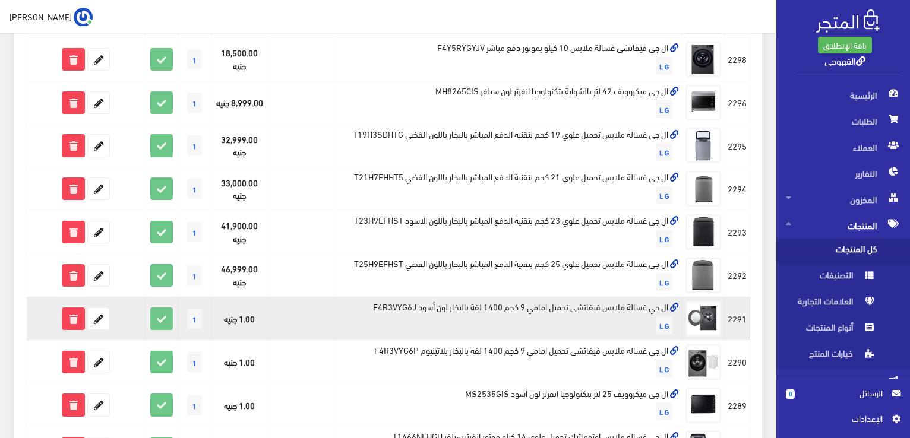
click at [623, 307] on td "ال جي غسالة ملابس فيفاتشى تحميل امامي 9 كجم 1400 لفة بالبخار لون أسود F4R3VYG6J…" at bounding box center [508, 318] width 348 height 43
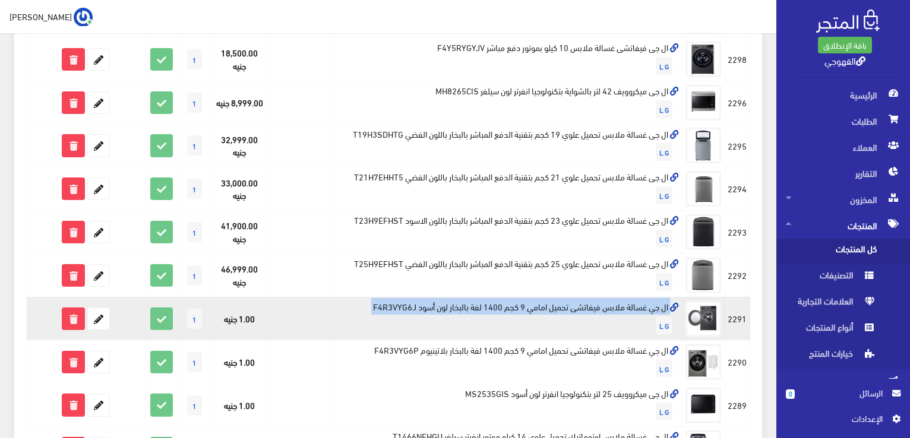
click at [623, 307] on td "ال جي غسالة ملابس فيفاتشى تحميل امامي 9 كجم 1400 لفة بالبخار لون أسود F4R3VYG6J…" at bounding box center [508, 318] width 348 height 43
copy td "ال جي غسالة ملابس فيفاتشى تحميل امامي 9 كجم 1400 لفة بالبخار لون أسود F4R3VYG6J"
click at [90, 323] on icon at bounding box center [98, 318] width 21 height 21
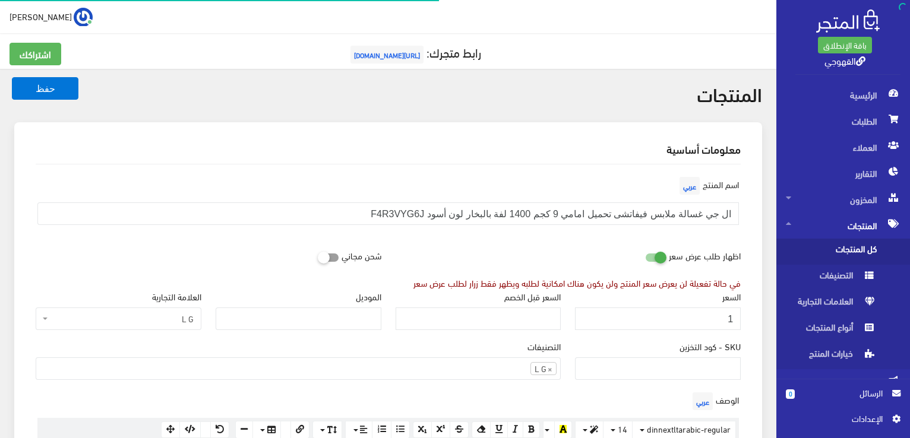
scroll to position [481, 0]
click at [665, 315] on input "1" at bounding box center [658, 319] width 166 height 23
type input "25400"
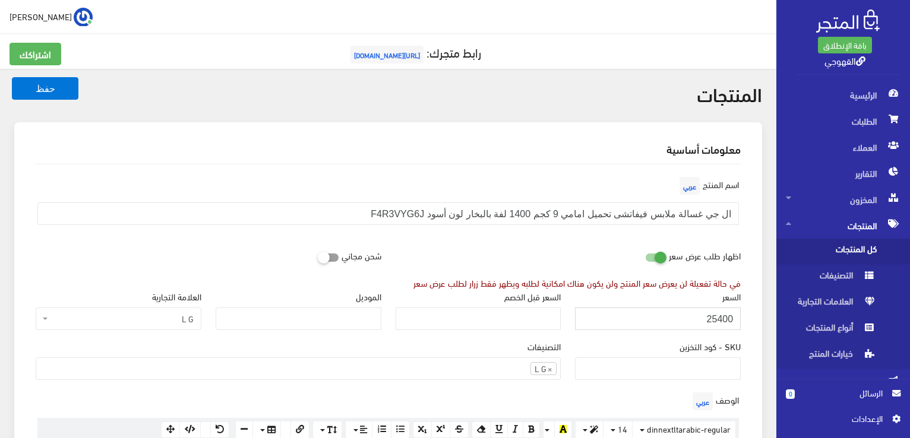
click at [12, 77] on button "حفظ" at bounding box center [45, 88] width 67 height 23
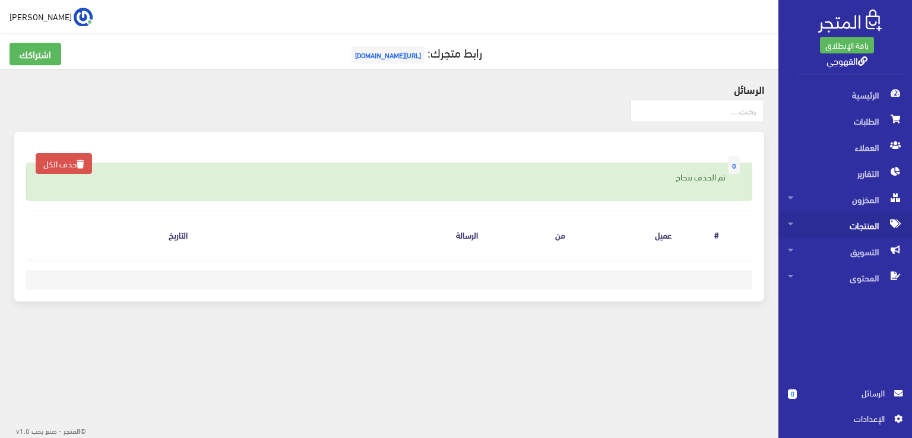
click at [869, 221] on span "المنتجات" at bounding box center [845, 226] width 115 height 26
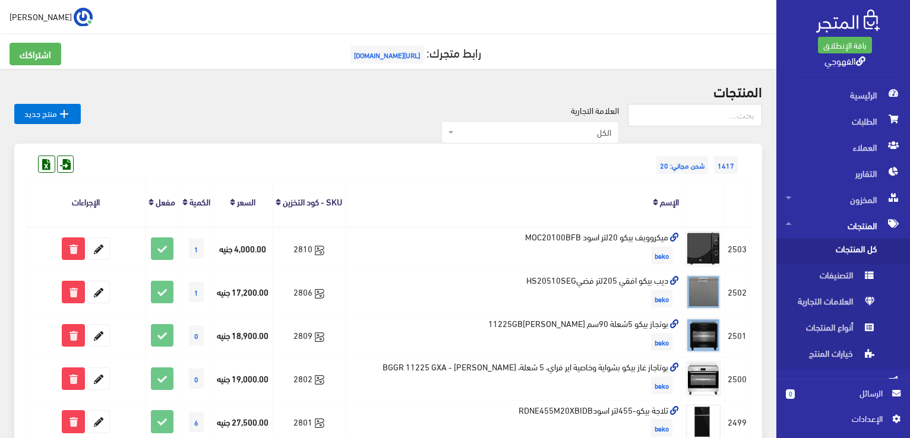
click at [850, 248] on span "كل المنتجات" at bounding box center [831, 252] width 90 height 26
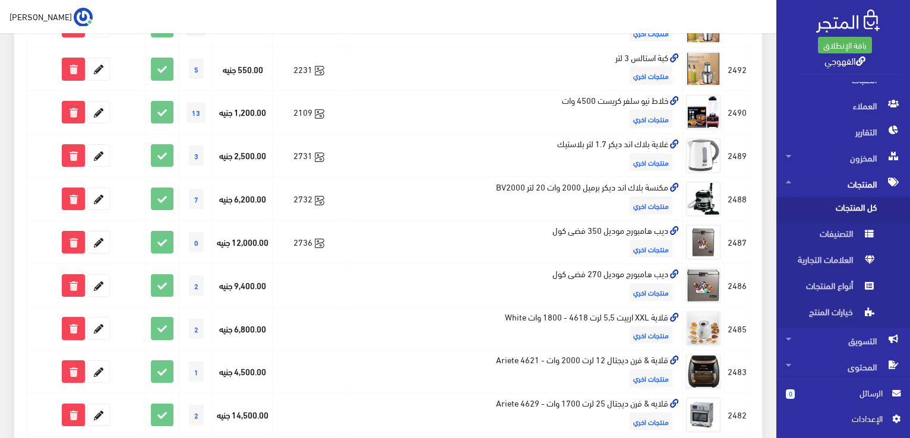
scroll to position [804, 0]
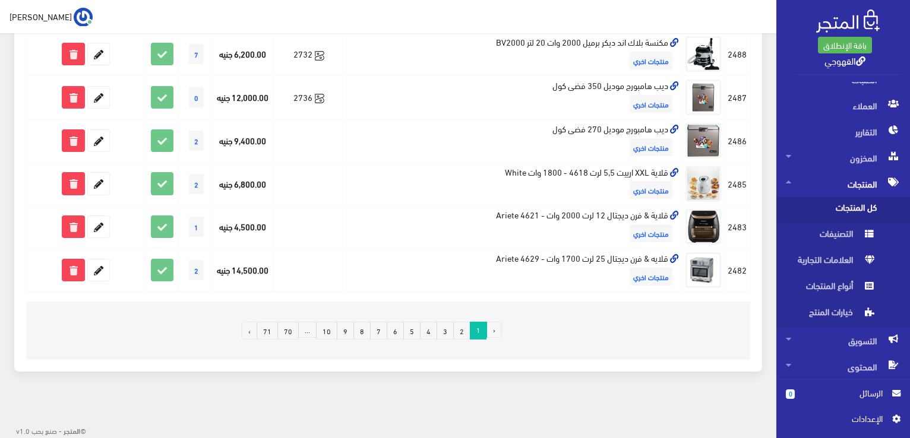
click at [349, 340] on link "9" at bounding box center [345, 331] width 17 height 18
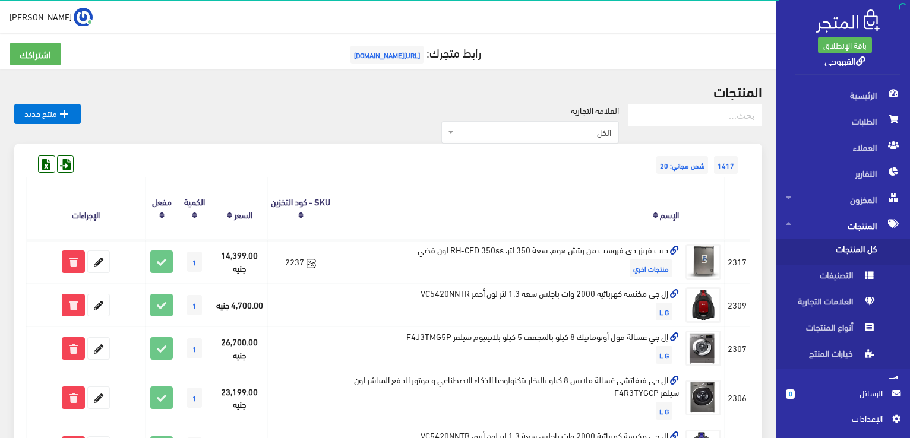
click at [346, 195] on th "الإسم" at bounding box center [508, 209] width 348 height 62
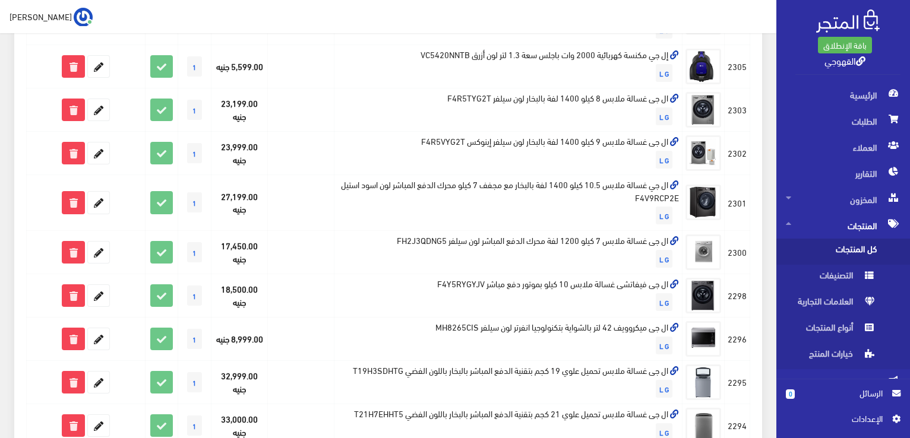
click at [346, 195] on td "ال جي غسالة ملابس 10.5 كيلو 1400 لفة بالبخار مع مجفف 7 كيلو محرك الدفع المباشر …" at bounding box center [508, 203] width 348 height 56
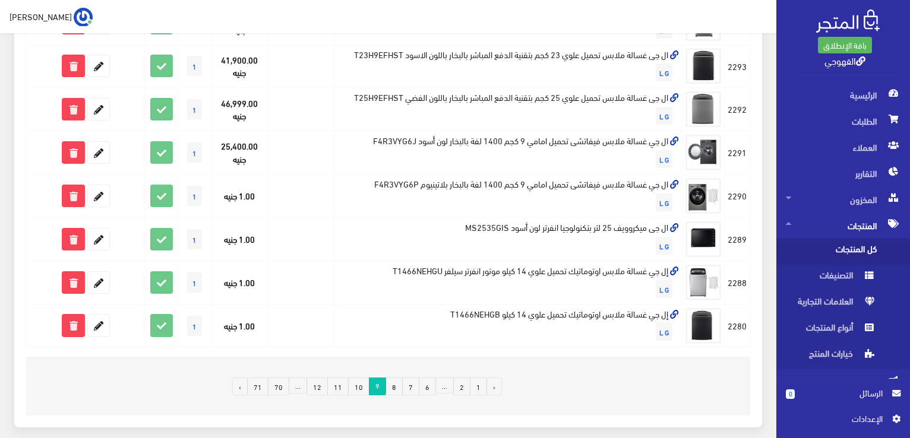
scroll to position [785, 0]
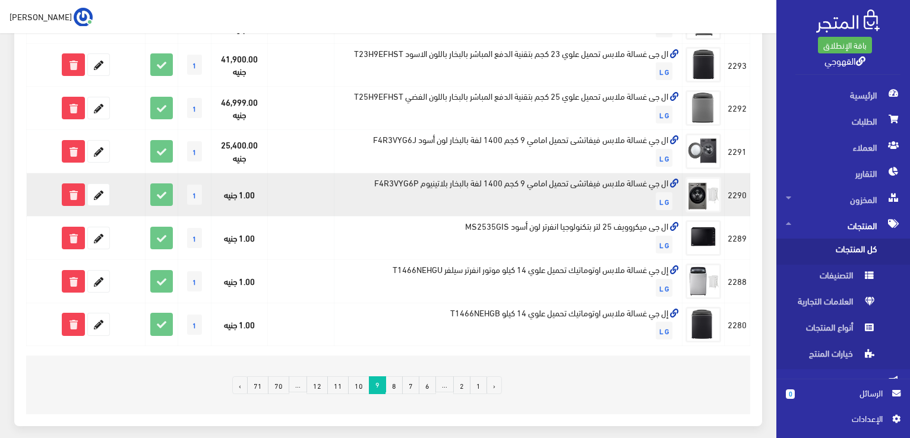
drag, startPoint x: 411, startPoint y: 186, endPoint x: 411, endPoint y: 180, distance: 6.5
click at [411, 180] on td "ال جي غسالة ملابس فيفاتشى تحميل امامي 9 كجم 1400 لفة بالبخار بلاتينيوم F4R3VYG6…" at bounding box center [508, 194] width 348 height 43
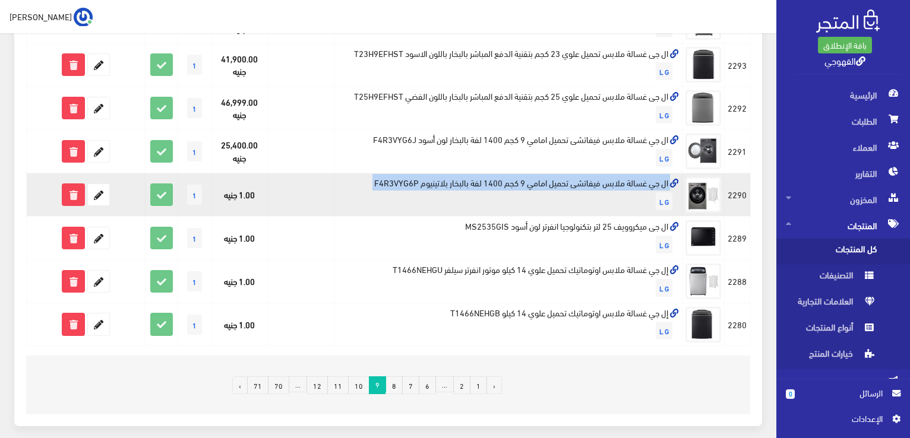
copy td "ال جي غسالة ملابس فيفاتشى تحميل امامي 9 كجم 1400 لفة بالبخار بلاتينيوم F4R3VYG6P"
